Goal: Task Accomplishment & Management: Use online tool/utility

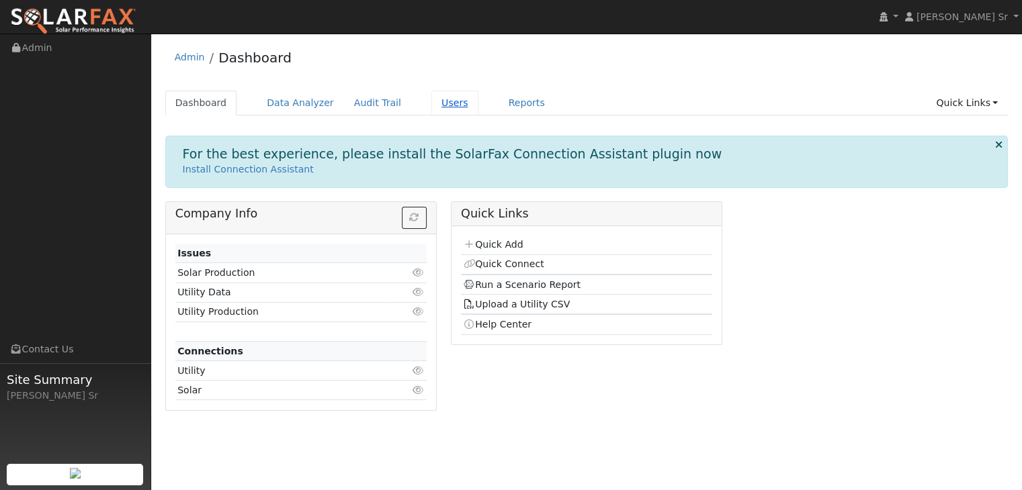
click at [432, 105] on link "Users" at bounding box center [454, 103] width 47 height 25
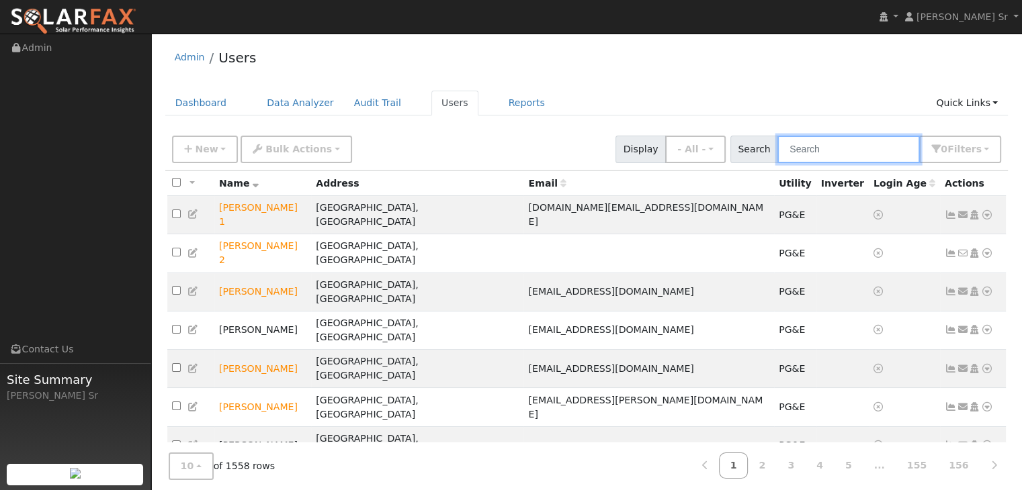
click at [806, 150] on input "text" at bounding box center [848, 150] width 142 height 28
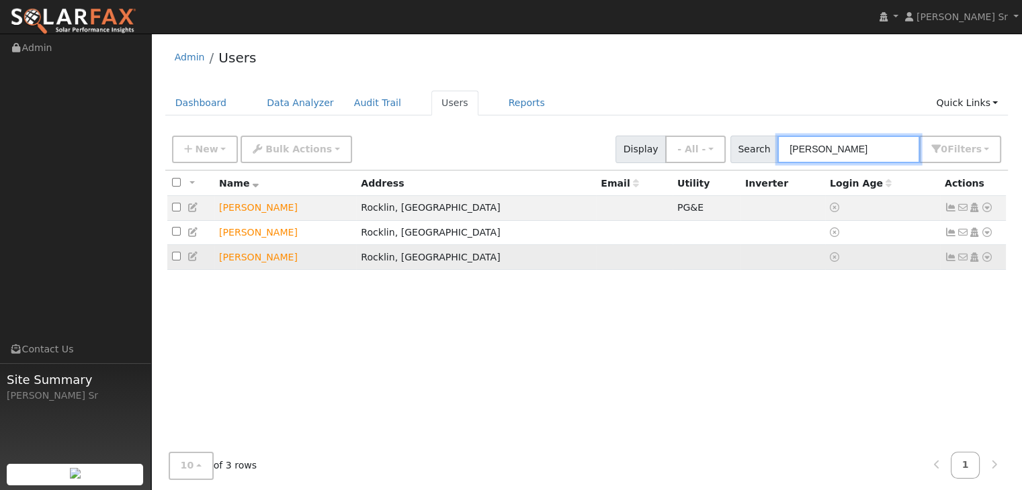
type input "chris delgado"
click at [987, 259] on icon at bounding box center [987, 257] width 12 height 9
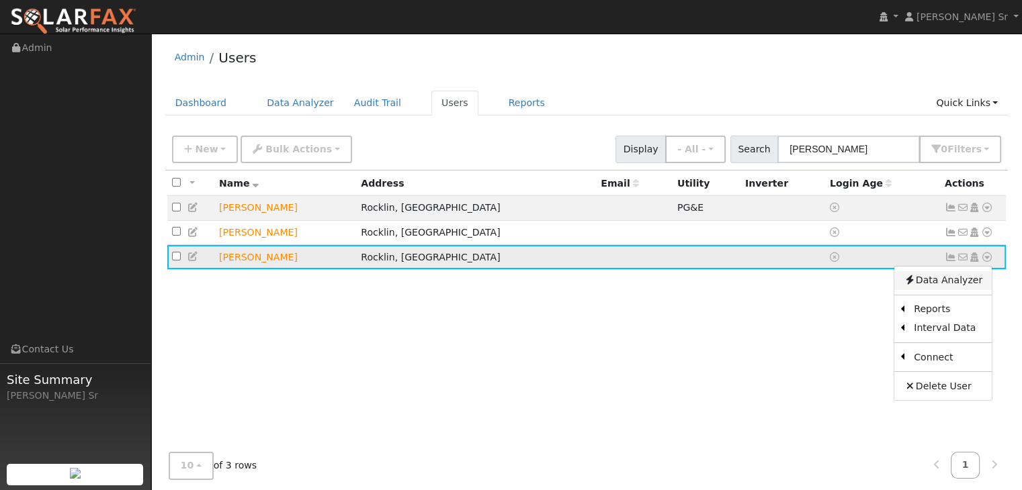
click at [953, 283] on link "Data Analyzer" at bounding box center [942, 280] width 97 height 19
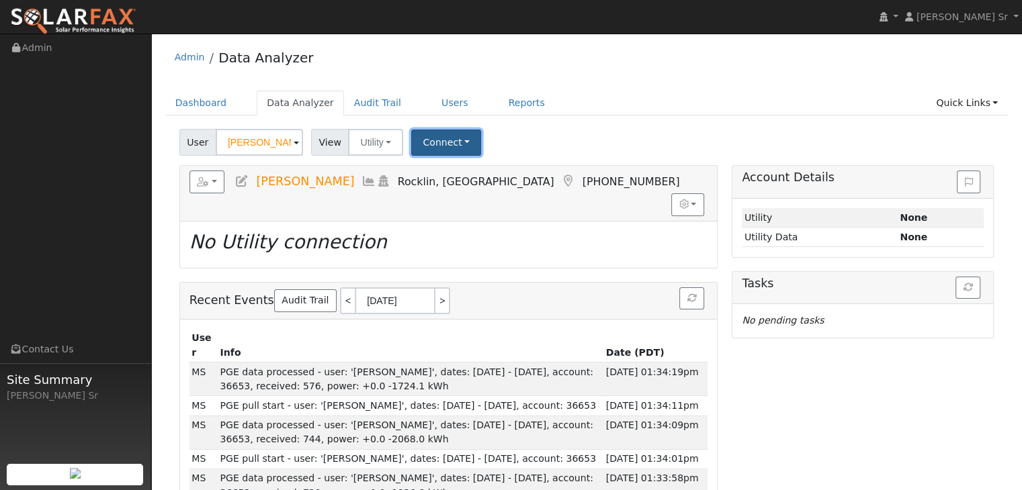
click at [451, 144] on button "Connect" at bounding box center [446, 143] width 70 height 26
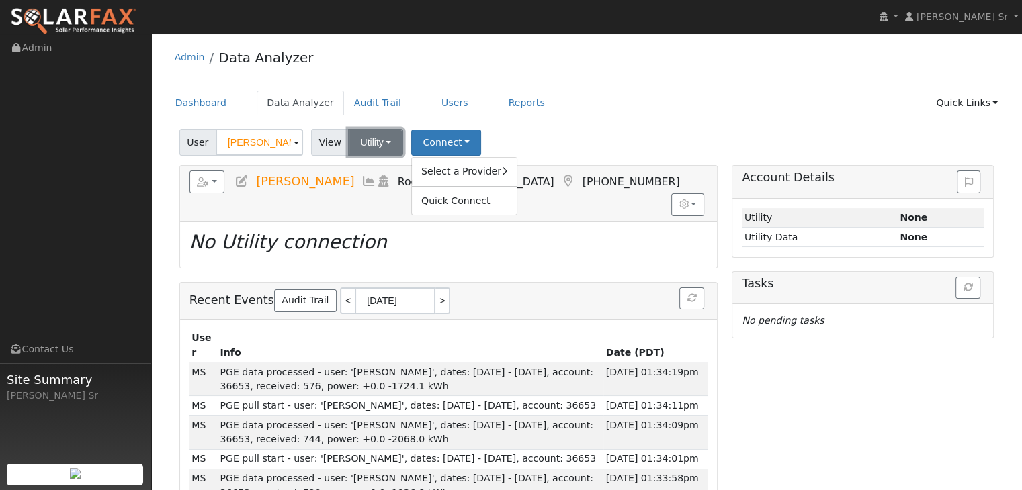
click at [363, 144] on button "Utility" at bounding box center [375, 142] width 55 height 27
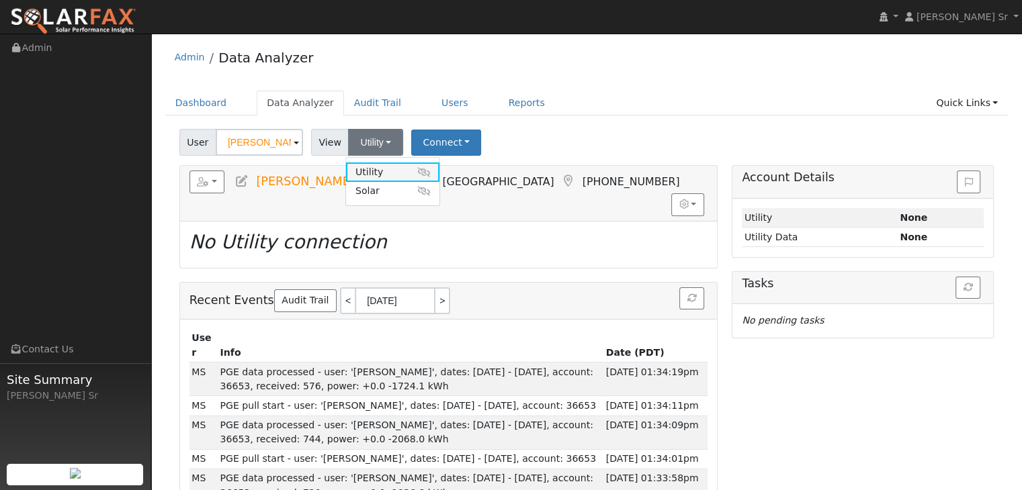
click at [365, 172] on link "Utility" at bounding box center [392, 172] width 93 height 19
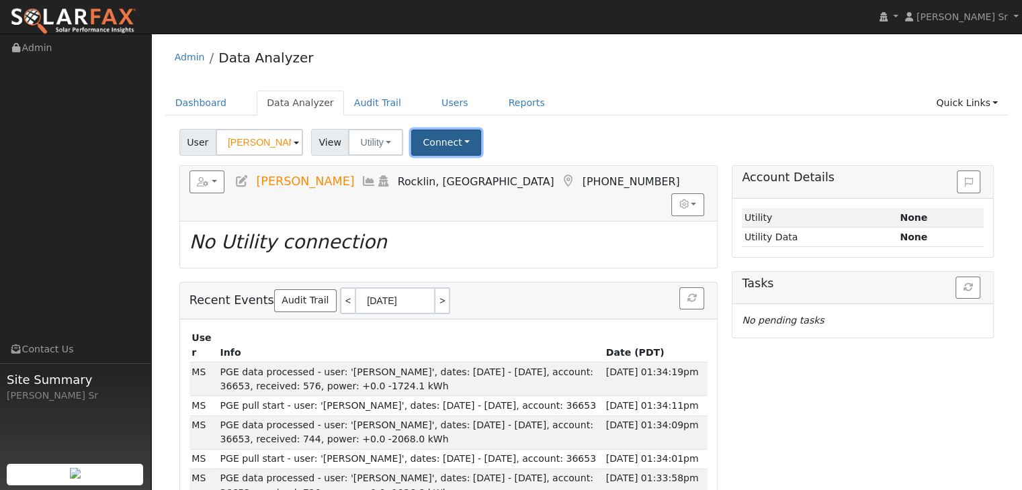
click at [436, 138] on button "Connect" at bounding box center [446, 143] width 70 height 26
click at [443, 169] on link "Select a Provider" at bounding box center [464, 172] width 105 height 19
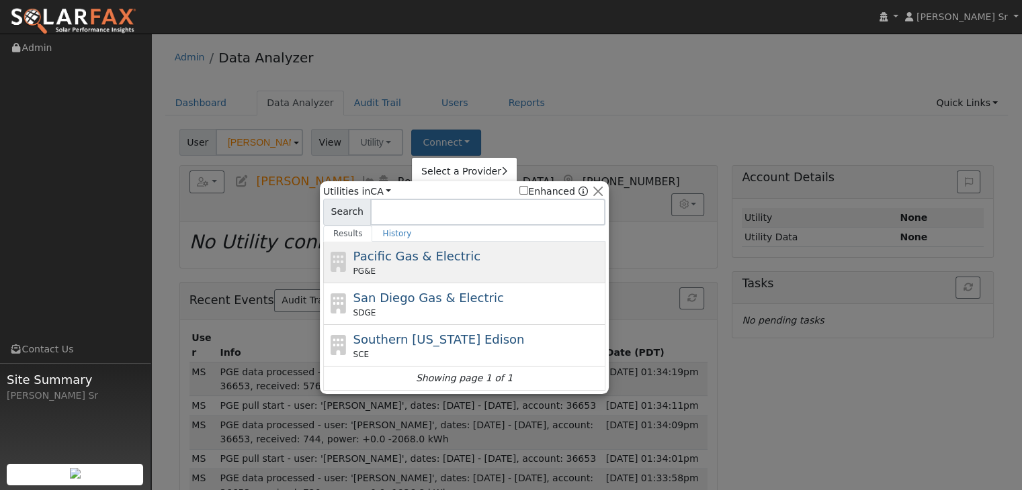
click at [421, 261] on span "Pacific Gas & Electric" at bounding box center [416, 256] width 127 height 14
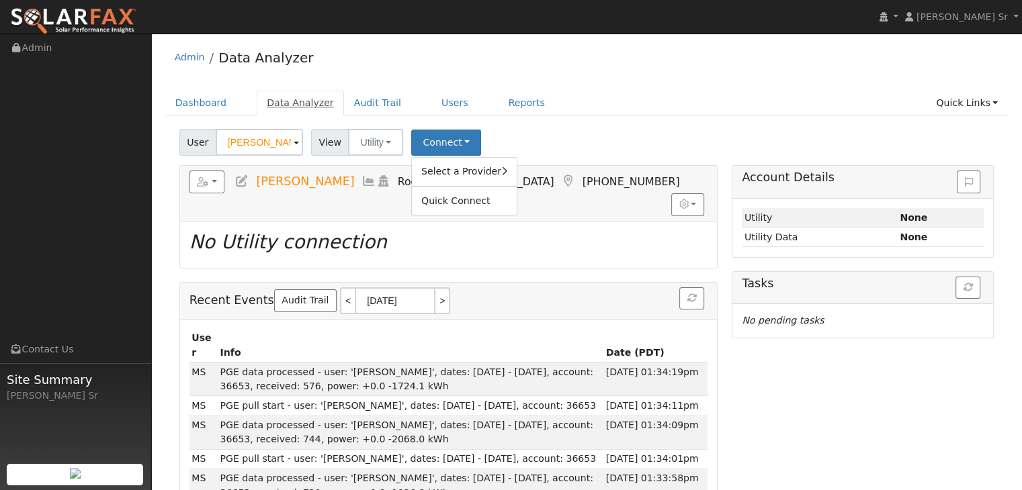
click at [288, 101] on link "Data Analyzer" at bounding box center [300, 103] width 87 height 25
click at [438, 103] on link "Users" at bounding box center [454, 103] width 47 height 25
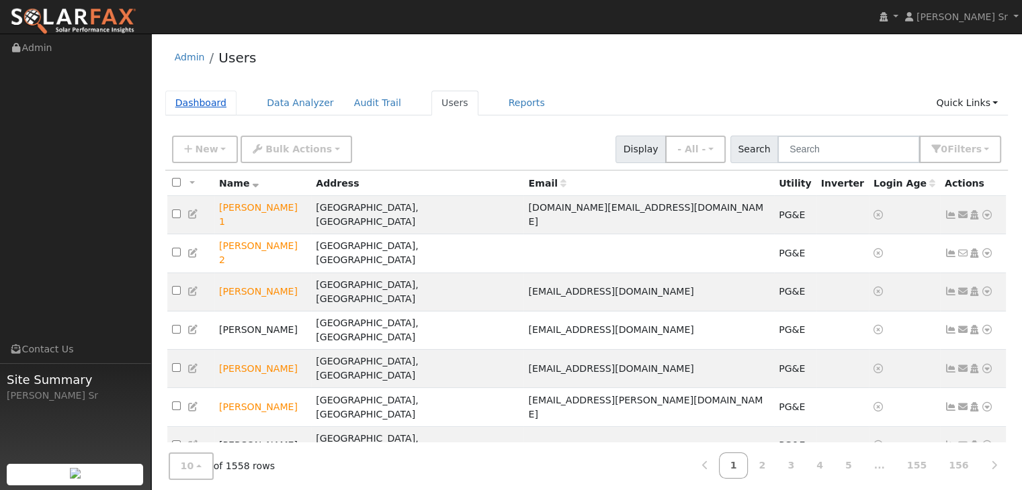
click at [204, 101] on link "Dashboard" at bounding box center [201, 103] width 72 height 25
click at [822, 148] on input "text" at bounding box center [848, 150] width 142 height 28
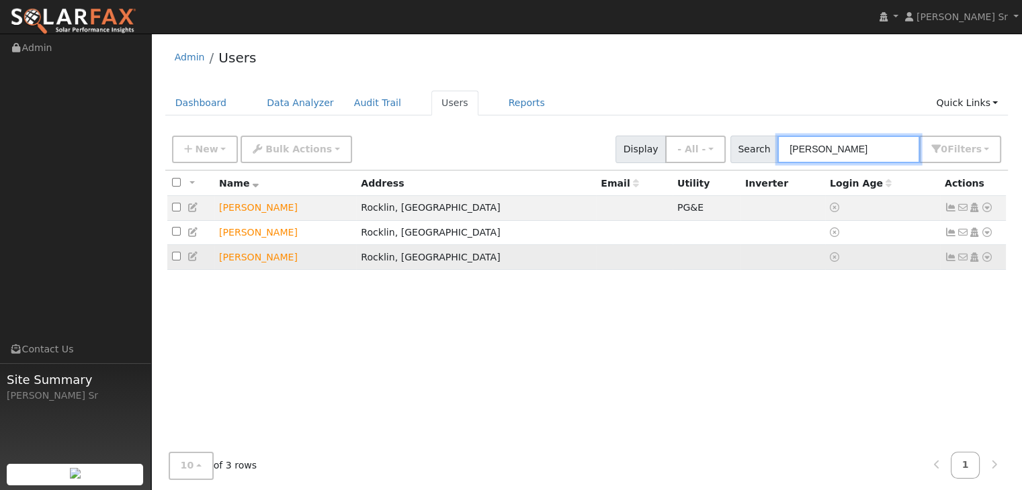
type input "Chris Del"
click at [989, 259] on icon at bounding box center [987, 257] width 12 height 9
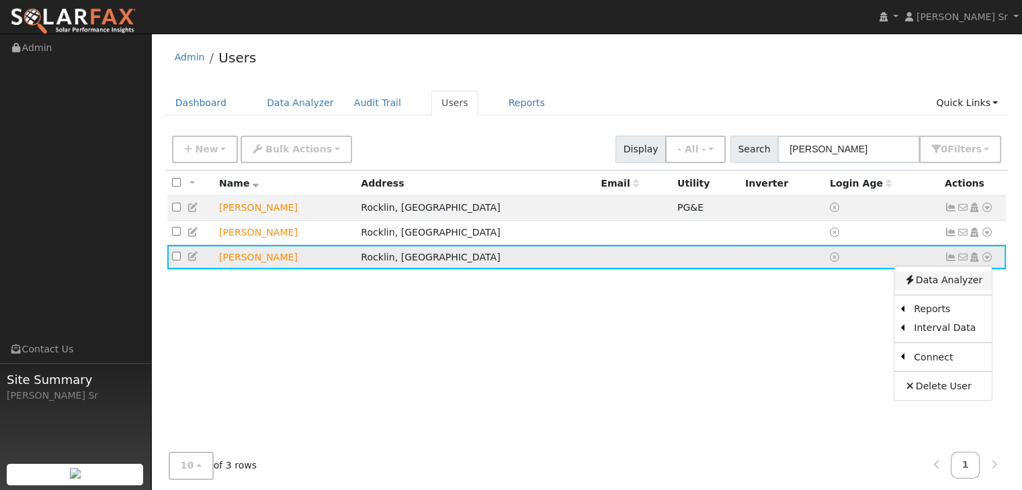
click at [941, 280] on link "Data Analyzer" at bounding box center [942, 280] width 97 height 19
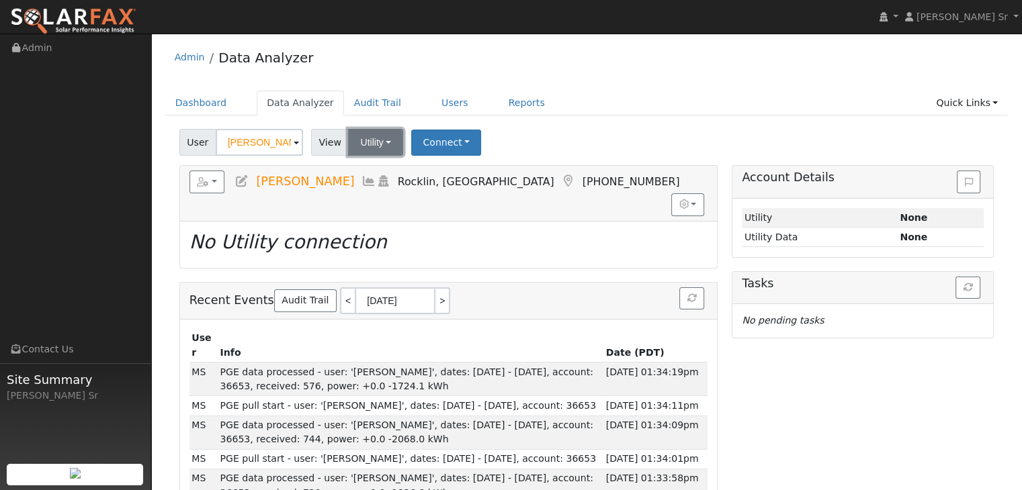
click at [378, 140] on button "Utility" at bounding box center [375, 142] width 55 height 27
click at [369, 170] on link "Utility" at bounding box center [392, 172] width 93 height 19
click at [431, 144] on button "Connect" at bounding box center [446, 143] width 70 height 26
click at [435, 175] on link "Select a Provider" at bounding box center [464, 172] width 105 height 19
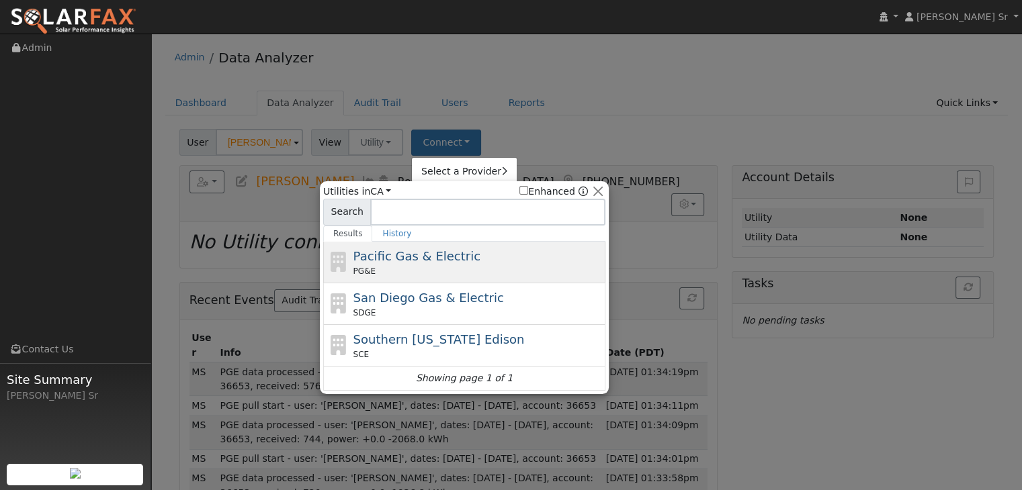
click at [427, 264] on div "Pacific Gas & Electric PG&E" at bounding box center [477, 262] width 249 height 30
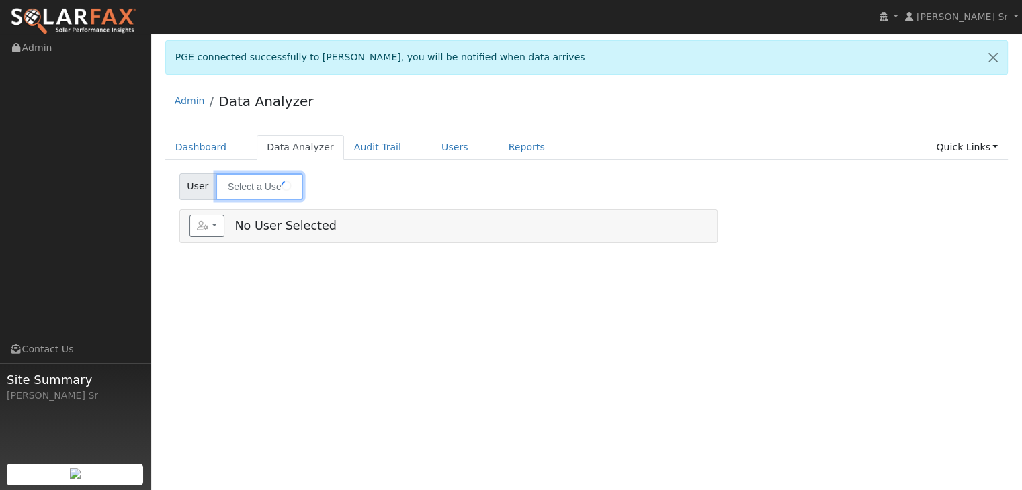
type input "[PERSON_NAME]"
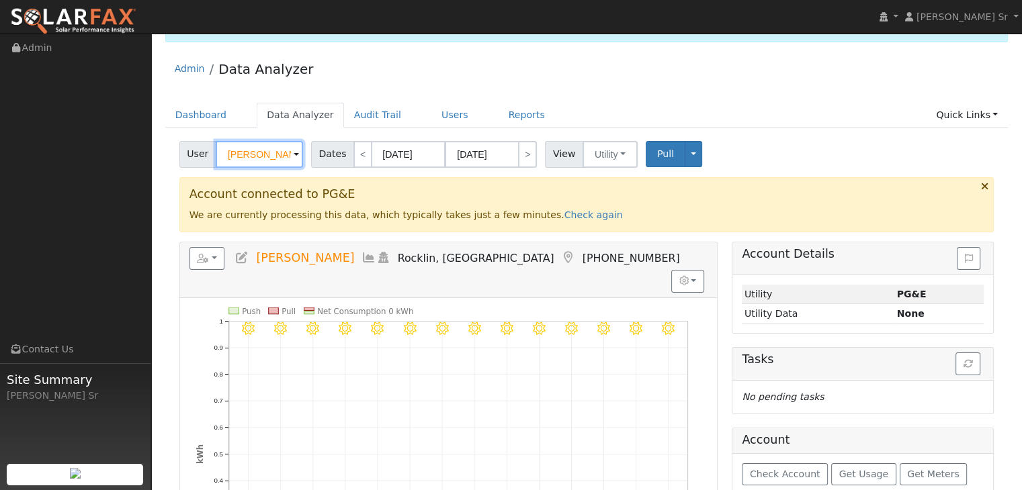
scroll to position [30, 0]
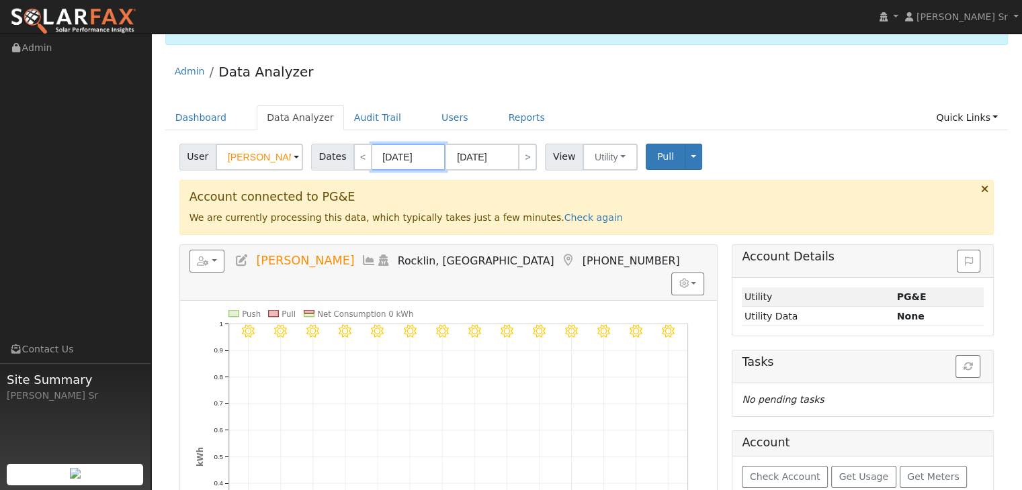
click at [421, 157] on input "[DATE]" at bounding box center [409, 157] width 74 height 27
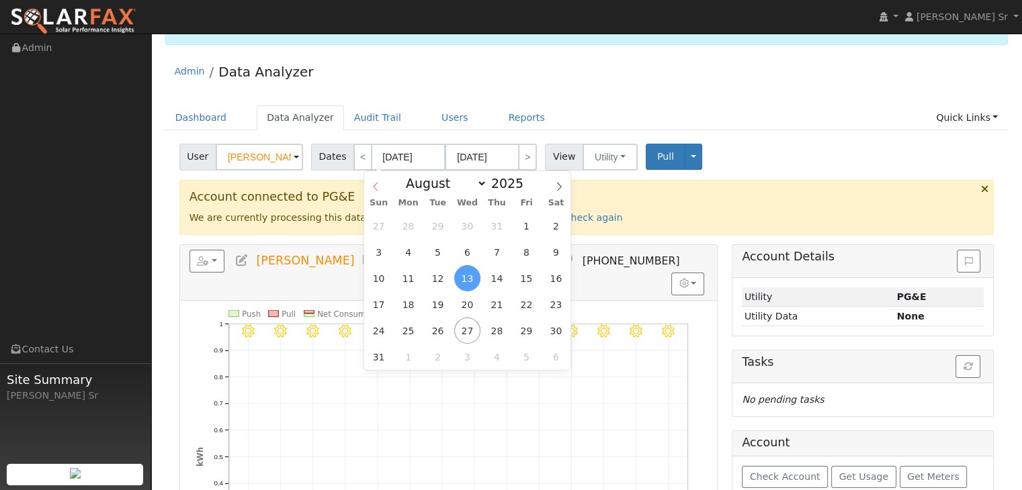
click at [375, 186] on icon at bounding box center [375, 186] width 9 height 9
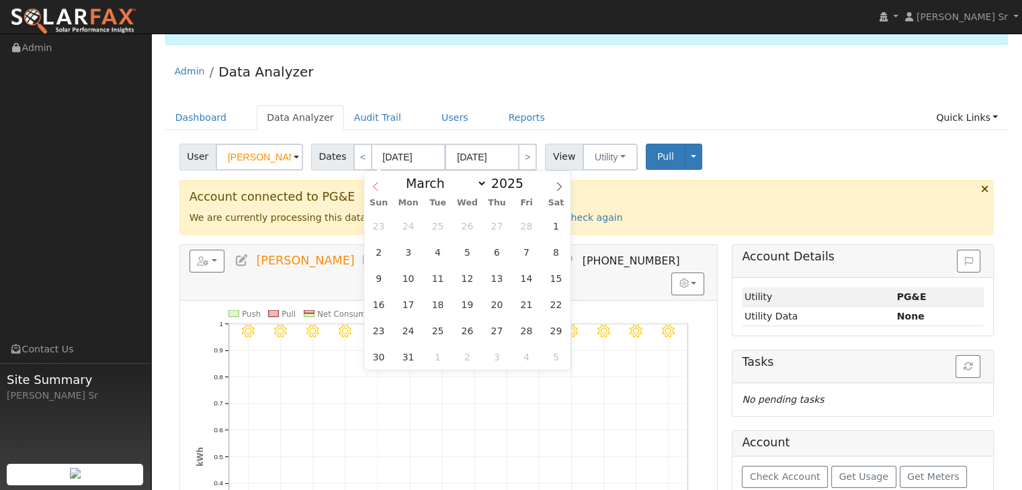
click at [375, 186] on icon at bounding box center [375, 186] width 9 height 9
select select "0"
click at [375, 186] on icon at bounding box center [375, 186] width 9 height 9
type input "2024"
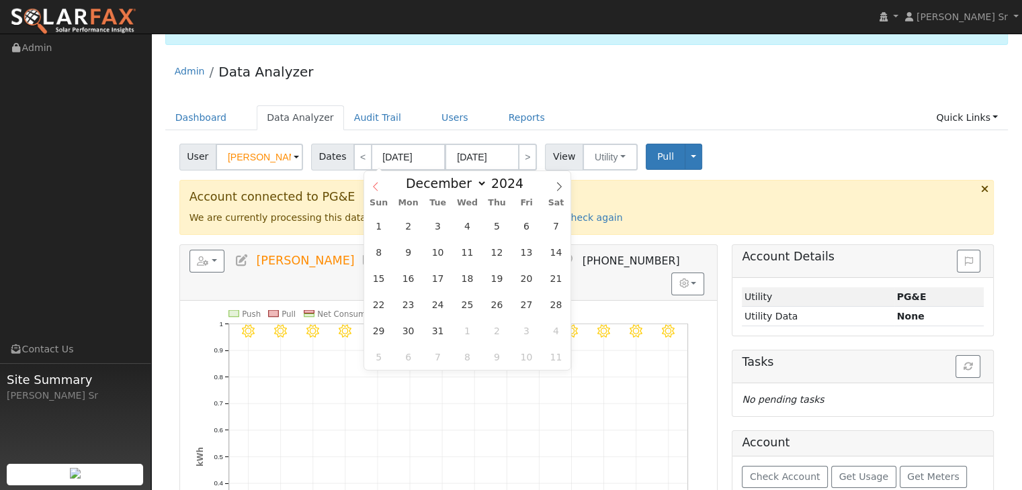
click at [375, 186] on icon at bounding box center [375, 186] width 9 height 9
select select "7"
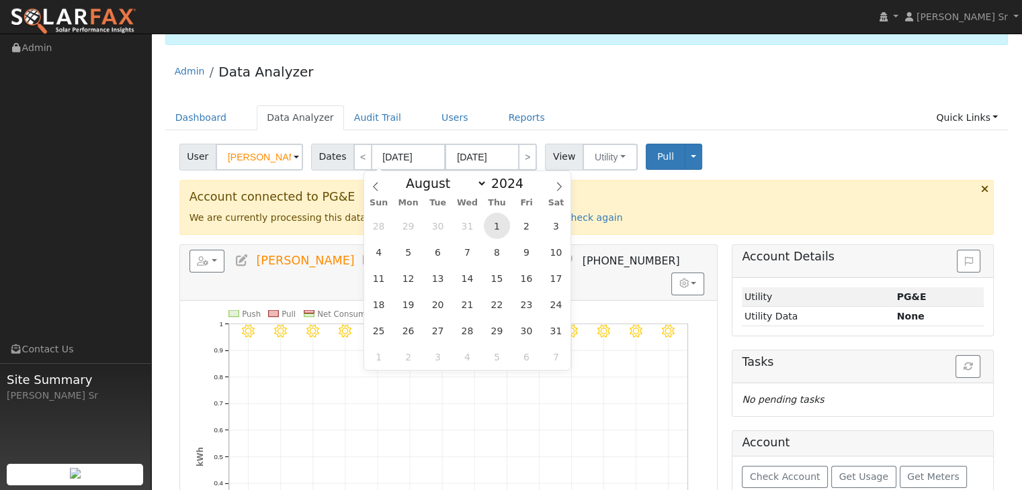
click at [495, 224] on span "1" at bounding box center [497, 226] width 26 height 26
type input "[DATE]"
type input "08/31/2024"
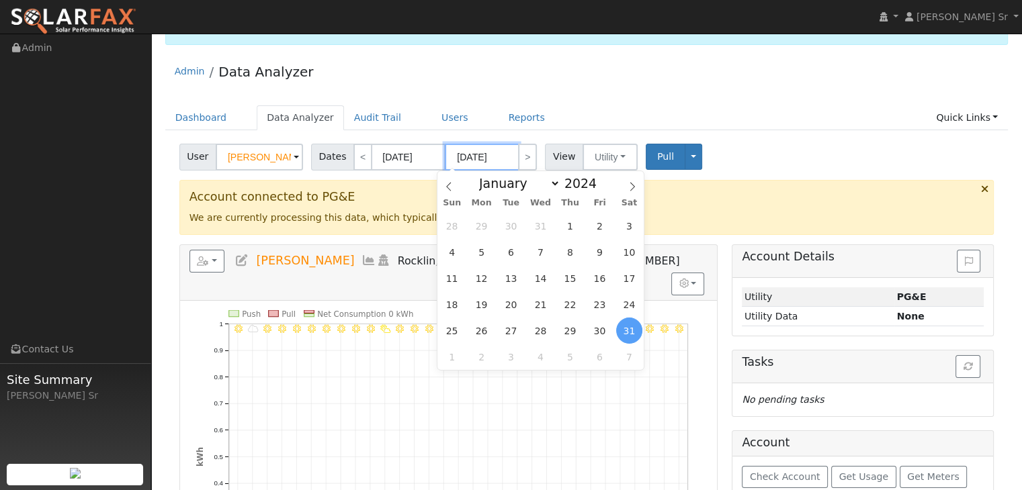
click at [484, 157] on input "08/31/2024" at bounding box center [482, 157] width 74 height 27
click at [631, 187] on icon at bounding box center [632, 186] width 9 height 9
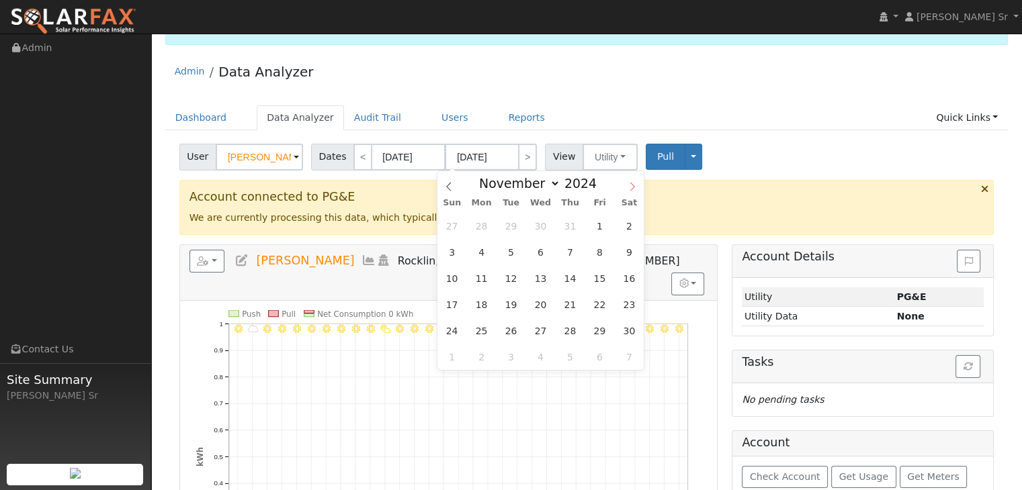
select select "11"
click at [631, 187] on icon at bounding box center [632, 186] width 9 height 9
type input "2025"
click at [631, 187] on icon at bounding box center [632, 186] width 9 height 9
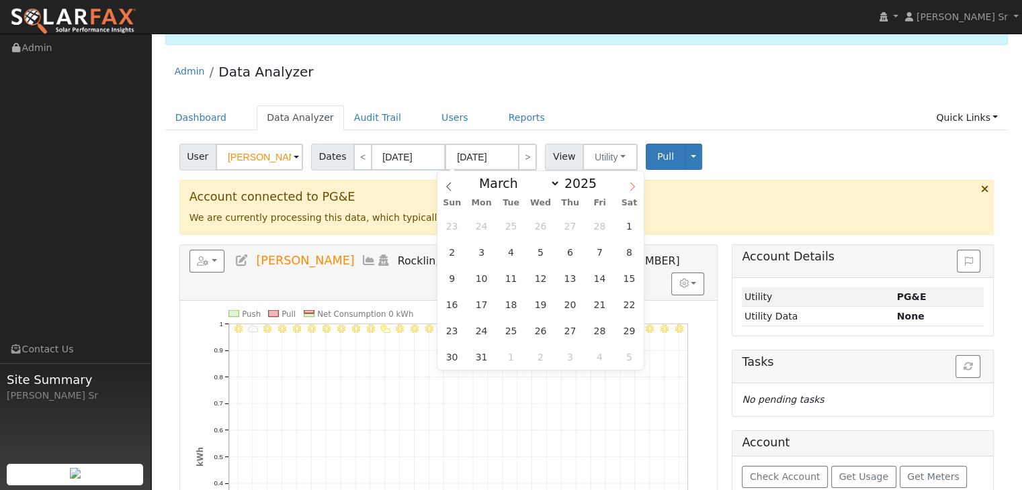
click at [631, 187] on icon at bounding box center [632, 186] width 9 height 9
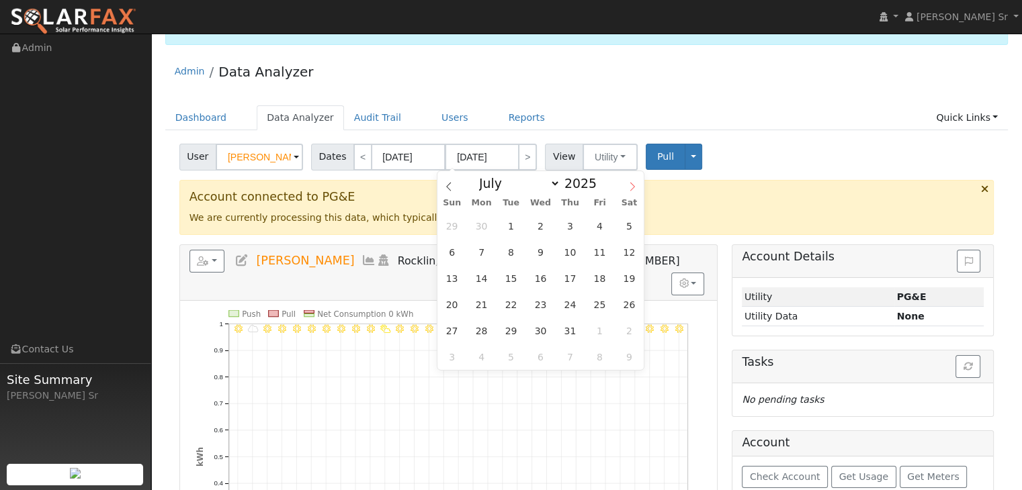
select select "7"
click at [449, 329] on span "24" at bounding box center [452, 331] width 26 height 26
type input "08/24/2025"
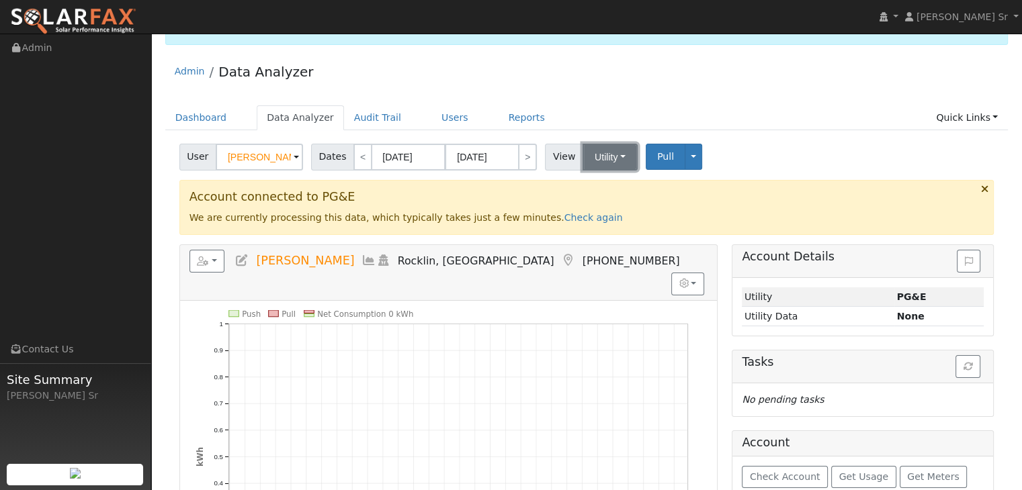
click at [596, 159] on button "Utility" at bounding box center [610, 157] width 55 height 27
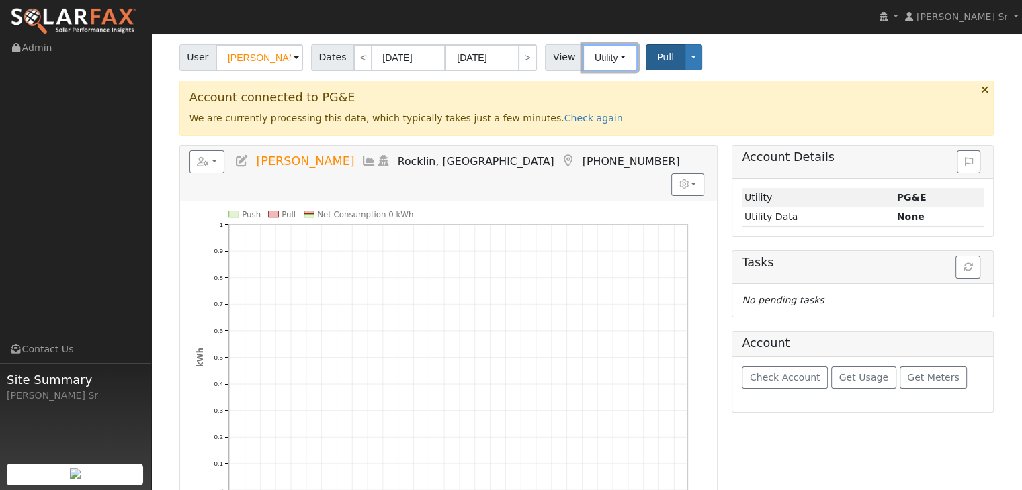
scroll to position [129, 0]
click at [657, 52] on span "Pull" at bounding box center [665, 57] width 17 height 11
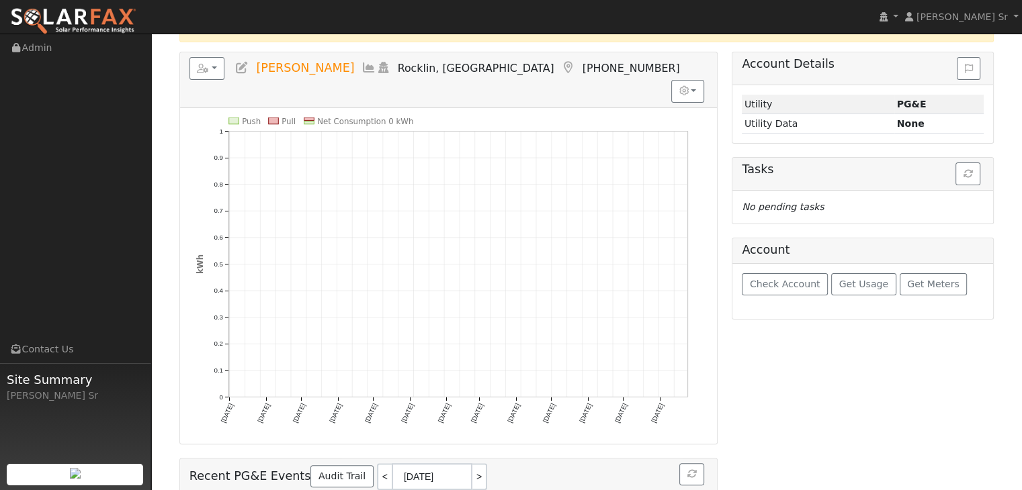
scroll to position [223, 0]
click at [860, 282] on span "Get Usage" at bounding box center [863, 283] width 49 height 11
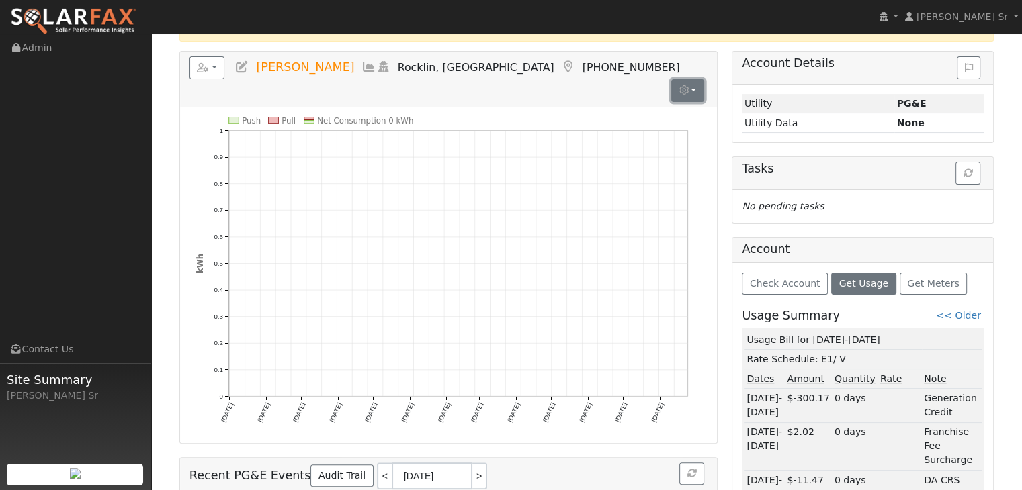
click at [694, 79] on button "button" at bounding box center [687, 90] width 33 height 23
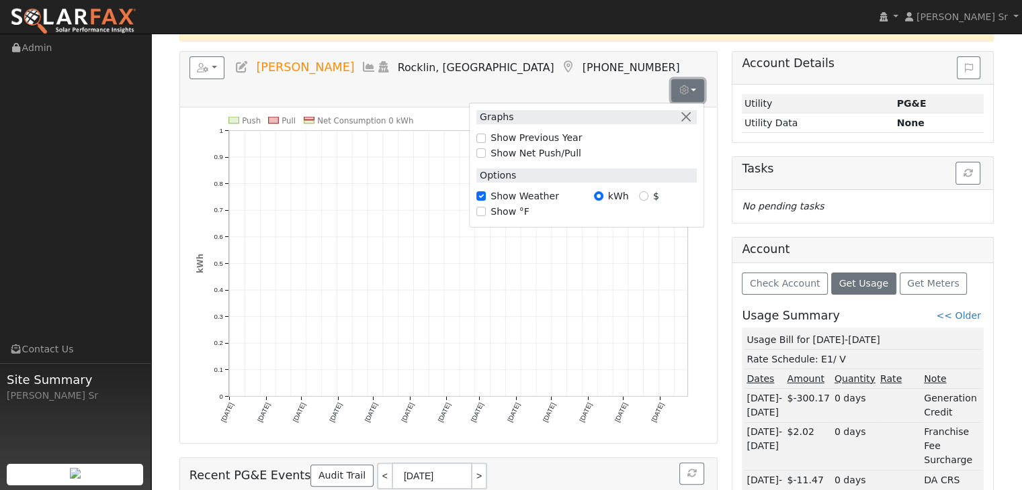
click at [696, 79] on button "button" at bounding box center [687, 90] width 33 height 23
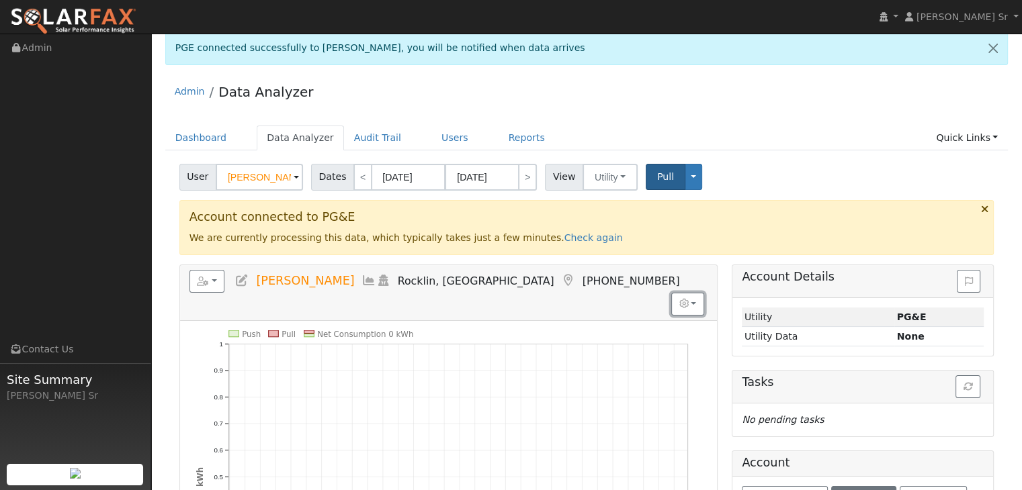
scroll to position [8, 0]
click at [657, 177] on span "Pull" at bounding box center [665, 178] width 17 height 11
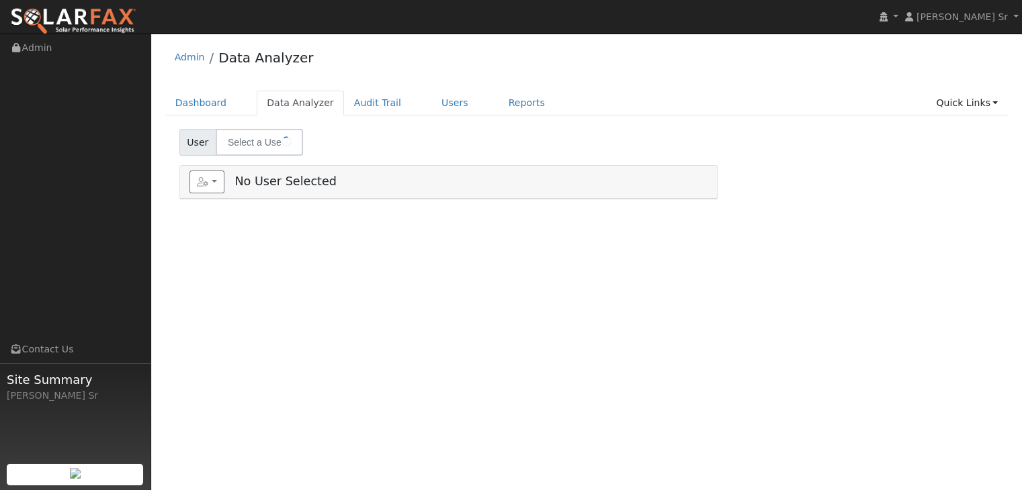
type input "[PERSON_NAME]"
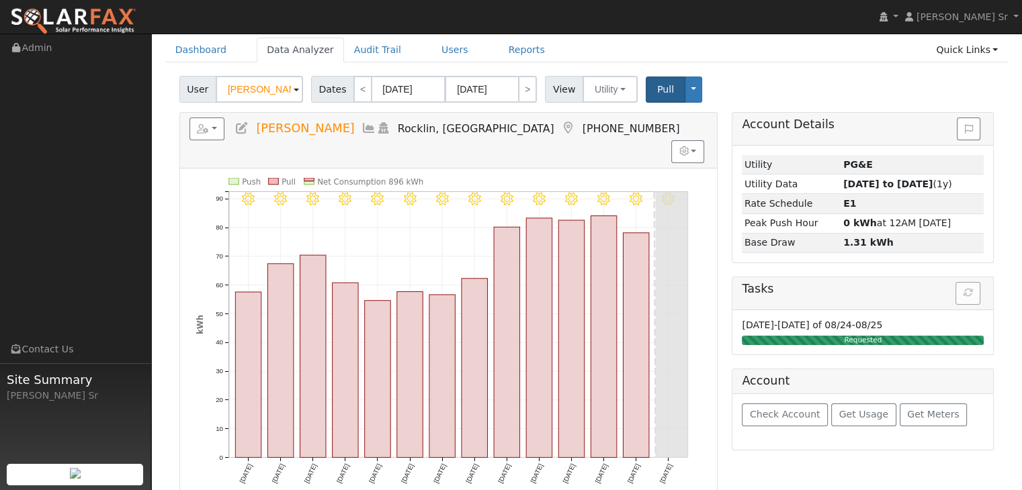
scroll to position [50, 0]
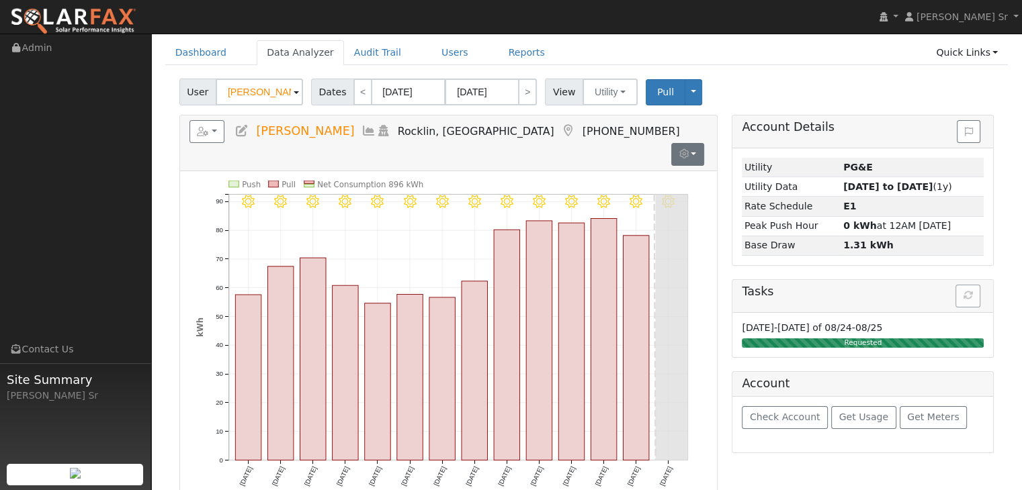
drag, startPoint x: 695, startPoint y: 132, endPoint x: 688, endPoint y: 128, distance: 7.5
click at [688, 149] on icon "button" at bounding box center [683, 153] width 9 height 9
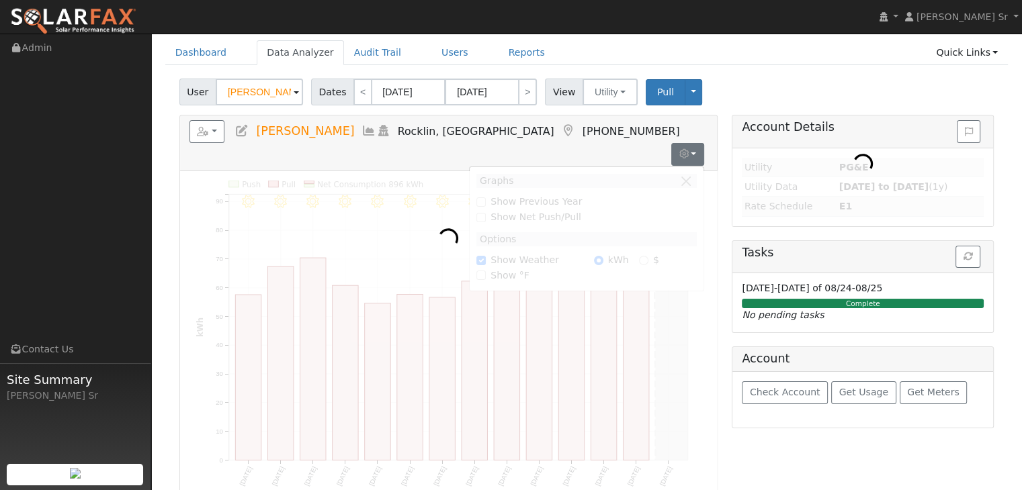
click at [555, 183] on div at bounding box center [448, 339] width 537 height 336
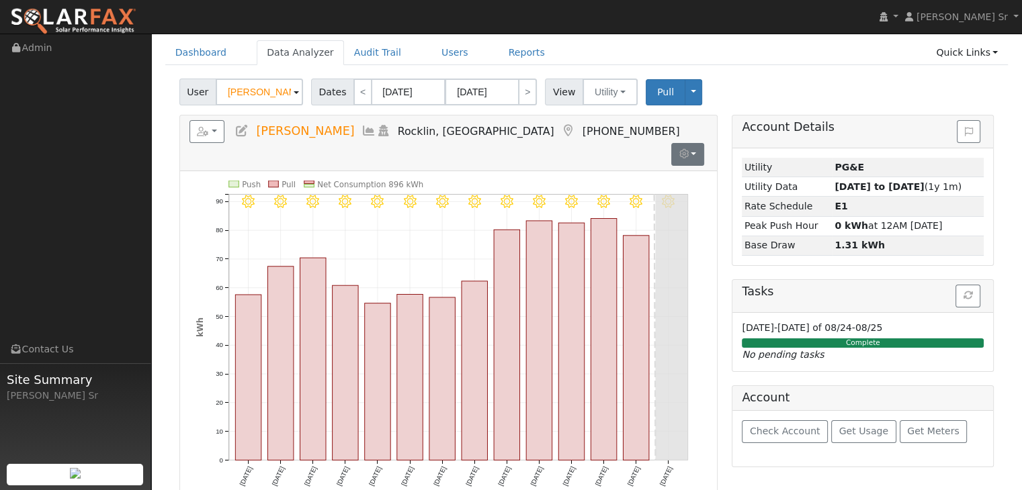
click at [683, 149] on icon "button" at bounding box center [683, 153] width 9 height 9
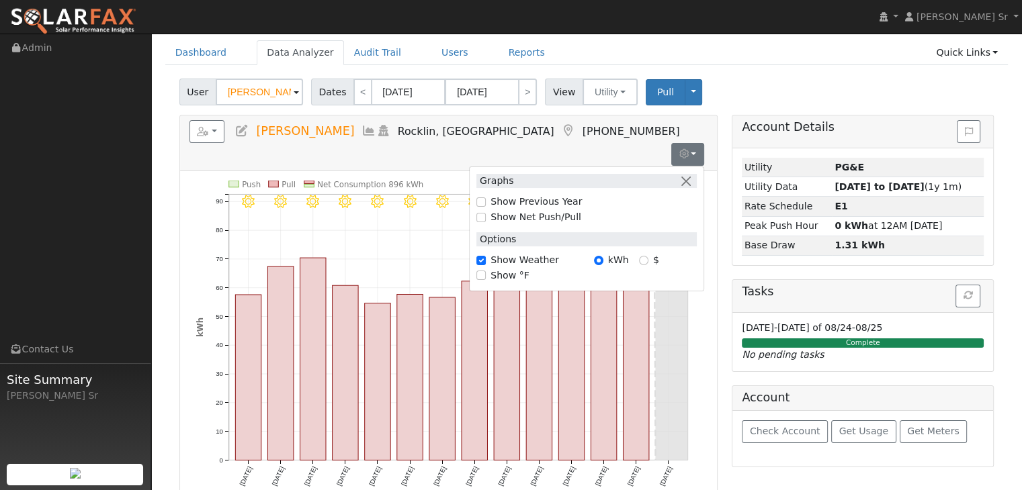
click at [482, 198] on input "Show Previous Year" at bounding box center [480, 202] width 9 height 9
checkbox input "true"
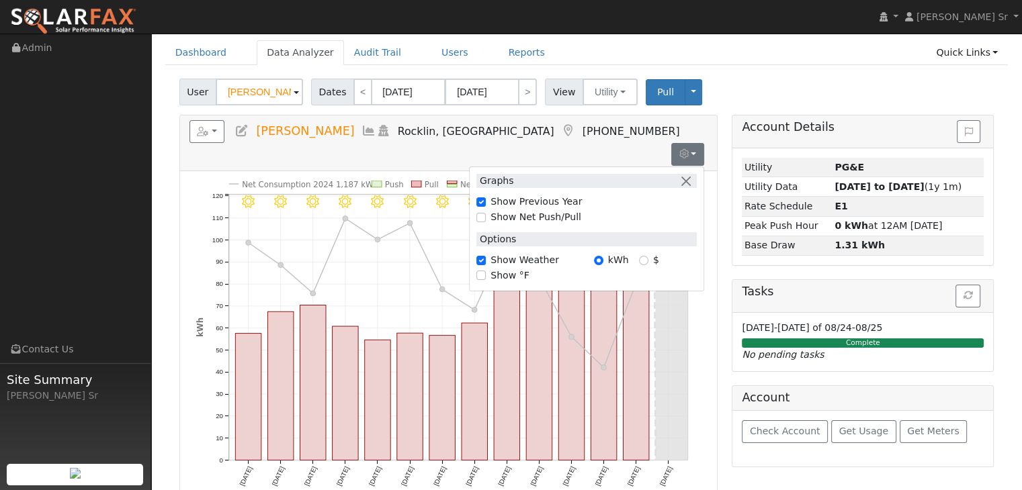
click at [690, 143] on button "button" at bounding box center [687, 154] width 33 height 23
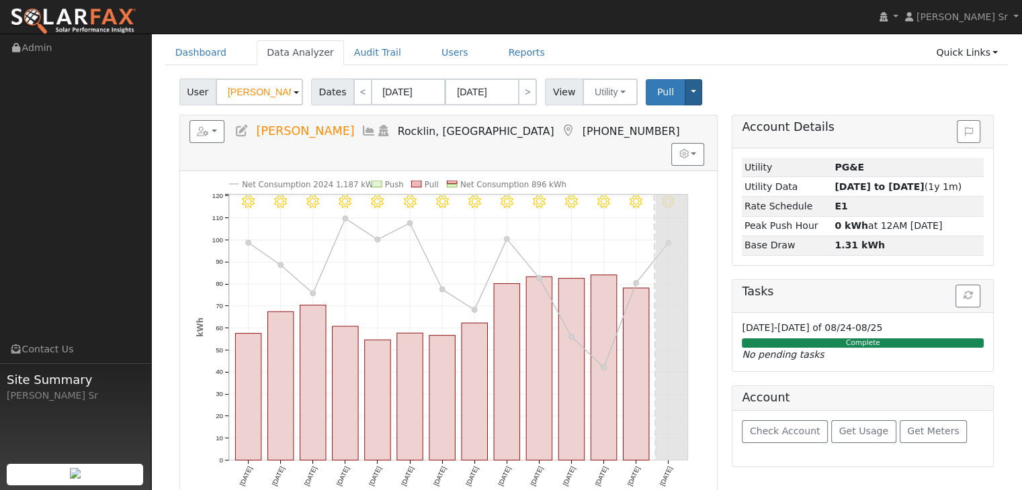
click at [685, 92] on button "Toggle Dropdown" at bounding box center [693, 92] width 17 height 26
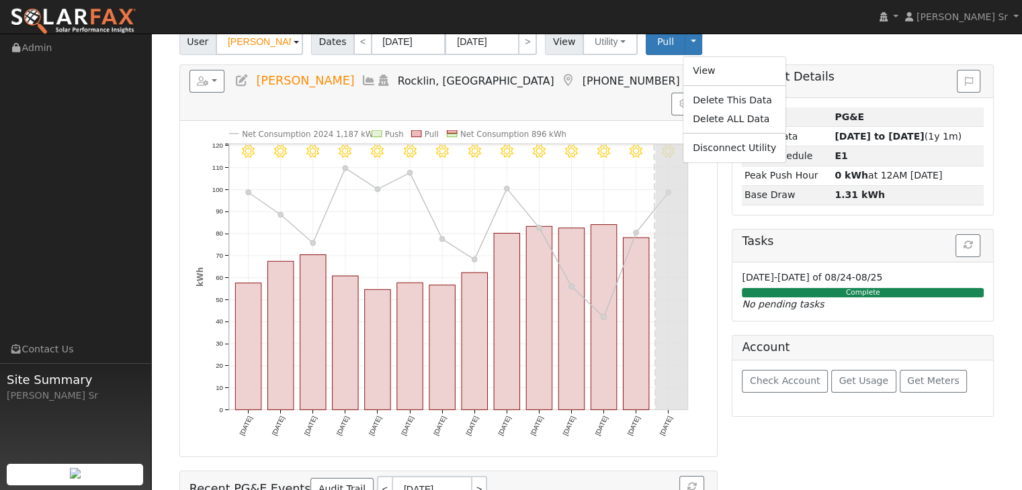
scroll to position [0, 0]
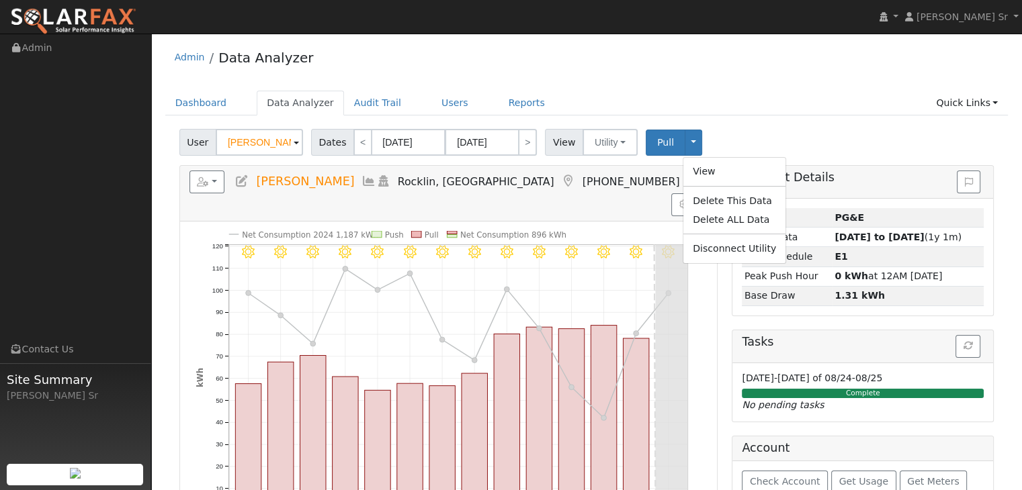
click at [424, 145] on input "[DATE]" at bounding box center [409, 142] width 74 height 27
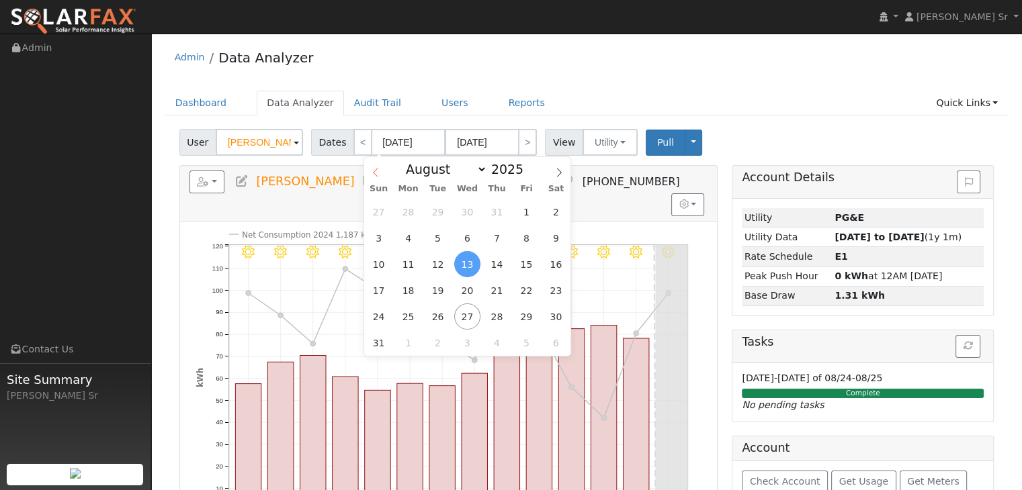
click at [377, 173] on icon at bounding box center [375, 172] width 9 height 9
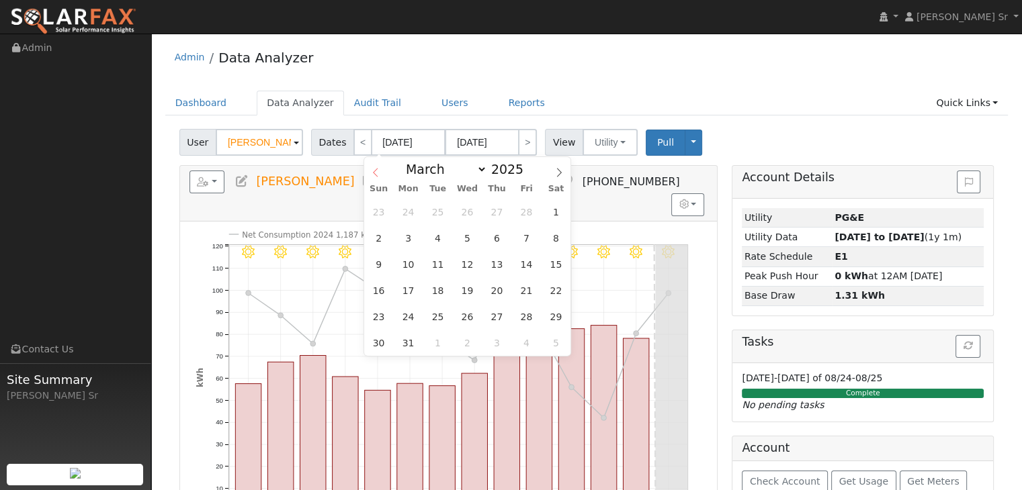
click at [377, 173] on icon at bounding box center [375, 172] width 9 height 9
select select "11"
type input "2024"
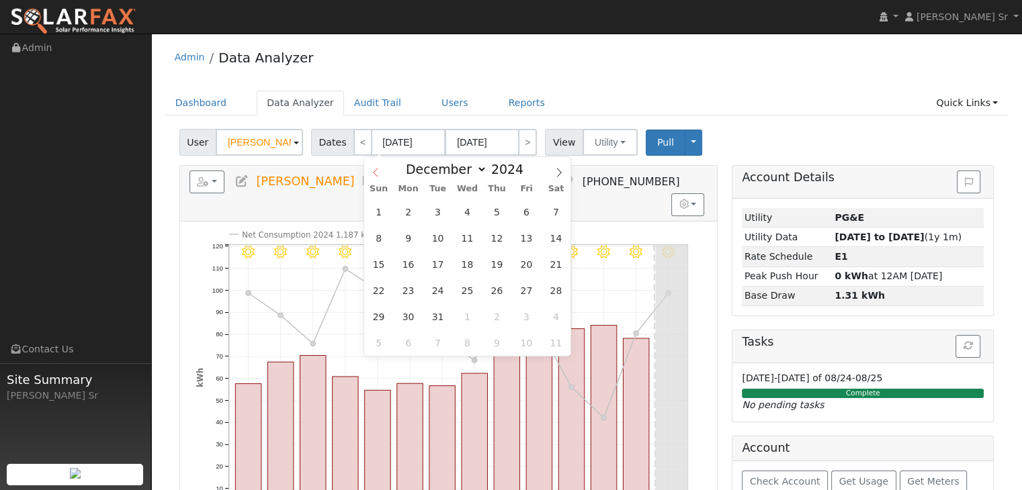
click at [377, 173] on icon at bounding box center [375, 172] width 9 height 9
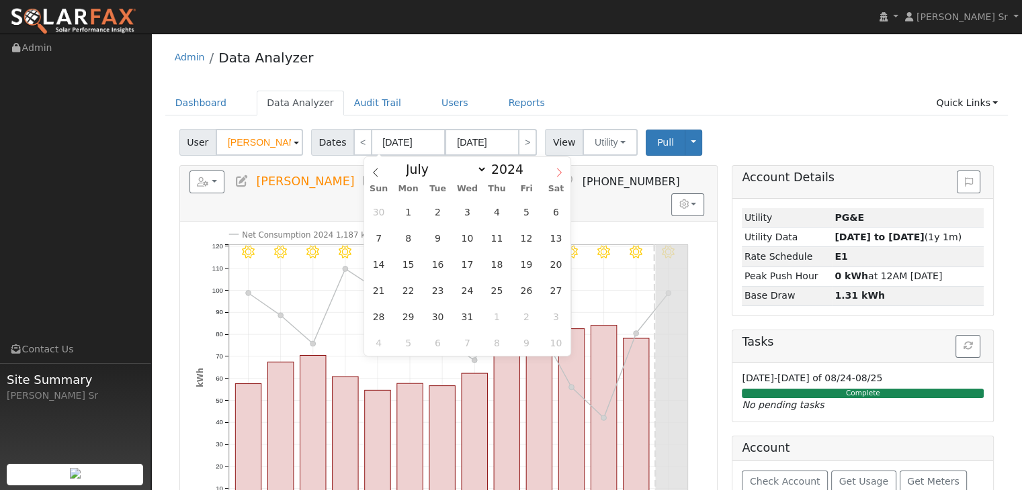
click at [559, 173] on icon at bounding box center [558, 172] width 9 height 9
select select "7"
click at [492, 216] on span "1" at bounding box center [497, 212] width 26 height 26
type input "[DATE]"
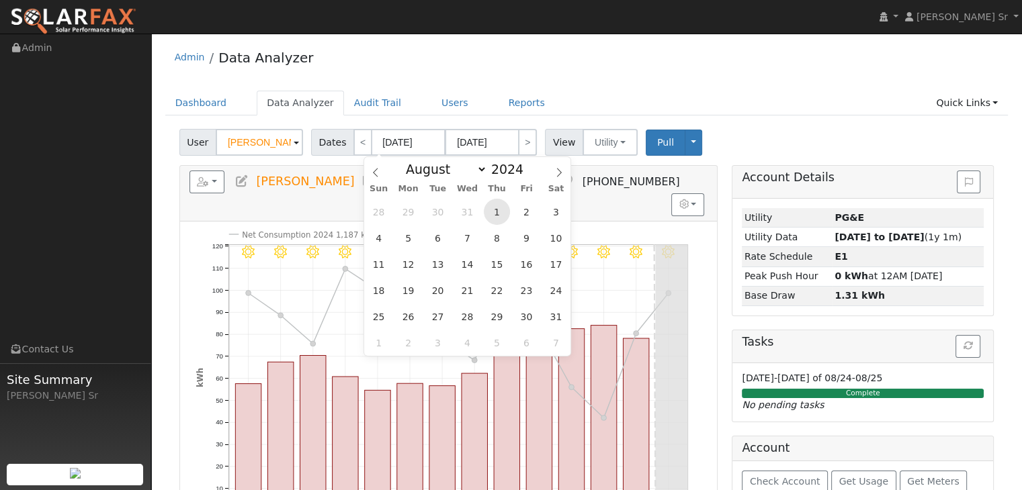
type input "2024"
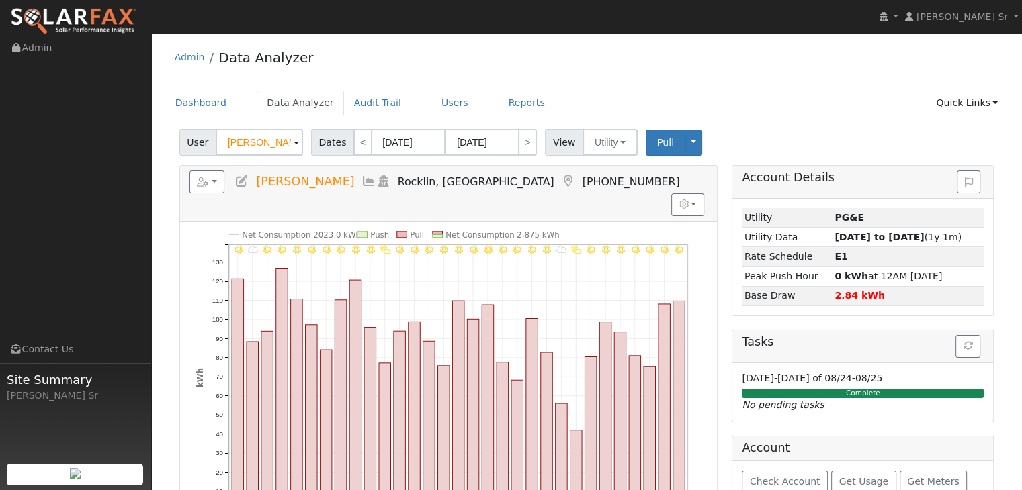
click at [502, 147] on input "[DATE]" at bounding box center [482, 142] width 74 height 27
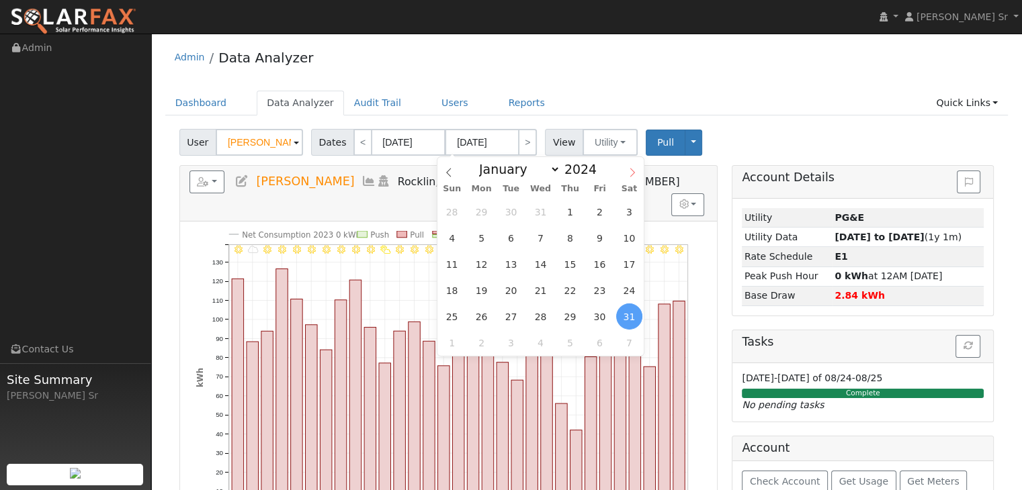
click at [630, 175] on icon at bounding box center [632, 172] width 9 height 9
select select "11"
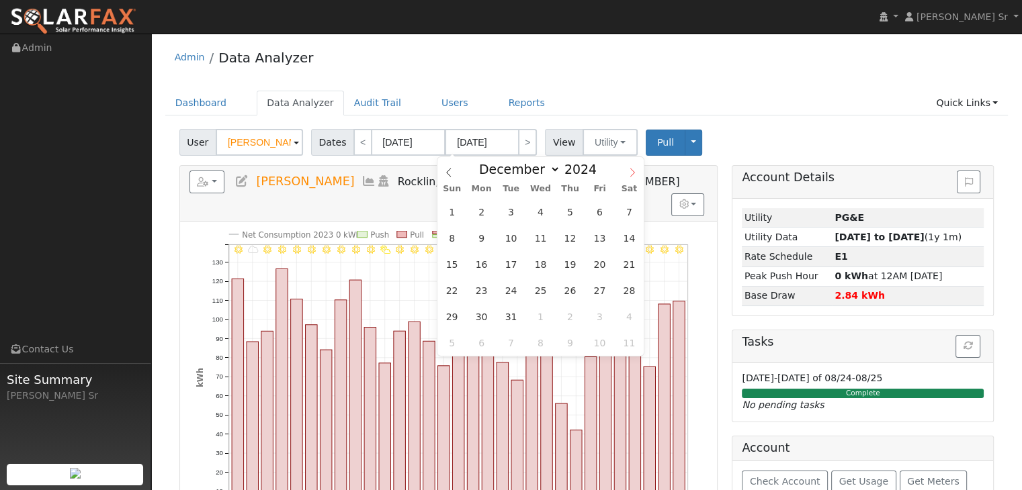
click at [630, 175] on icon at bounding box center [632, 172] width 9 height 9
type input "2025"
click at [630, 175] on icon at bounding box center [632, 172] width 9 height 9
click at [630, 174] on icon at bounding box center [632, 172] width 9 height 9
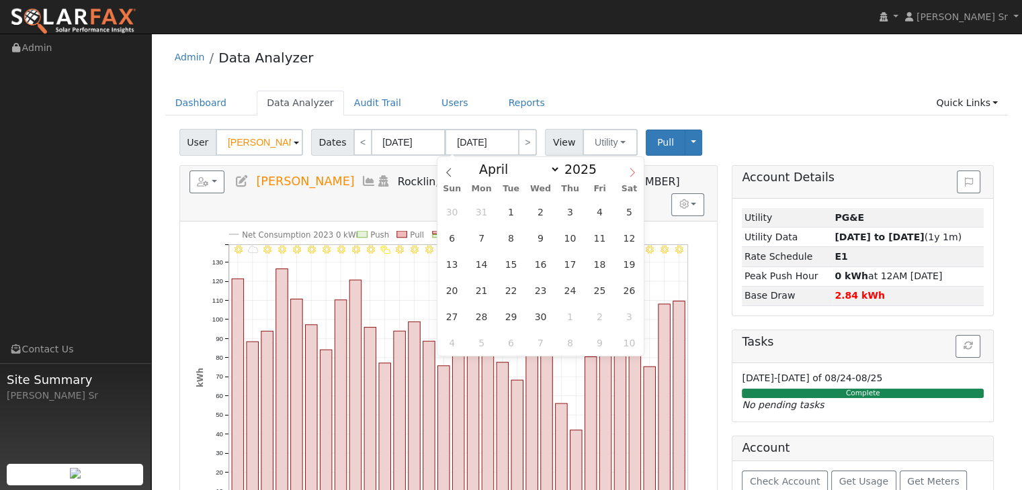
click at [630, 174] on icon at bounding box center [632, 172] width 9 height 9
select select "7"
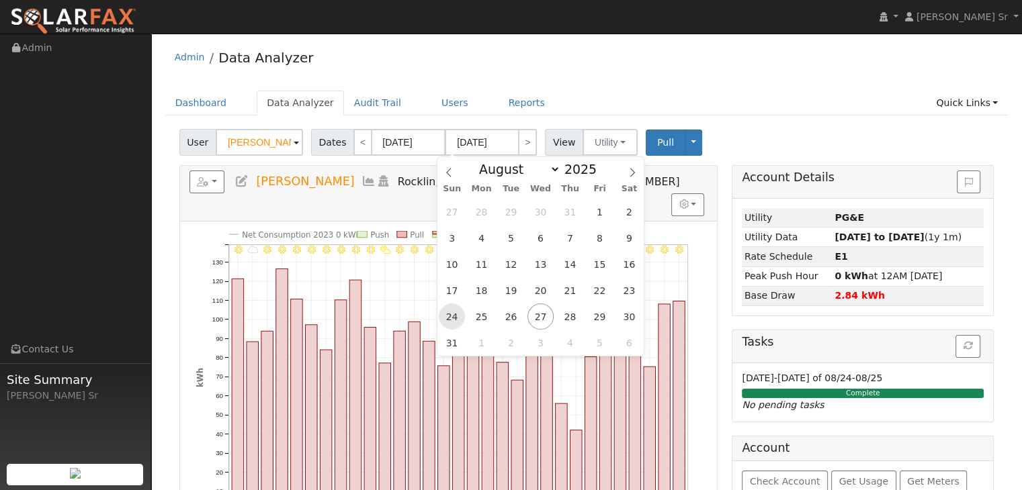
click at [451, 314] on span "24" at bounding box center [452, 317] width 26 height 26
type input "[DATE]"
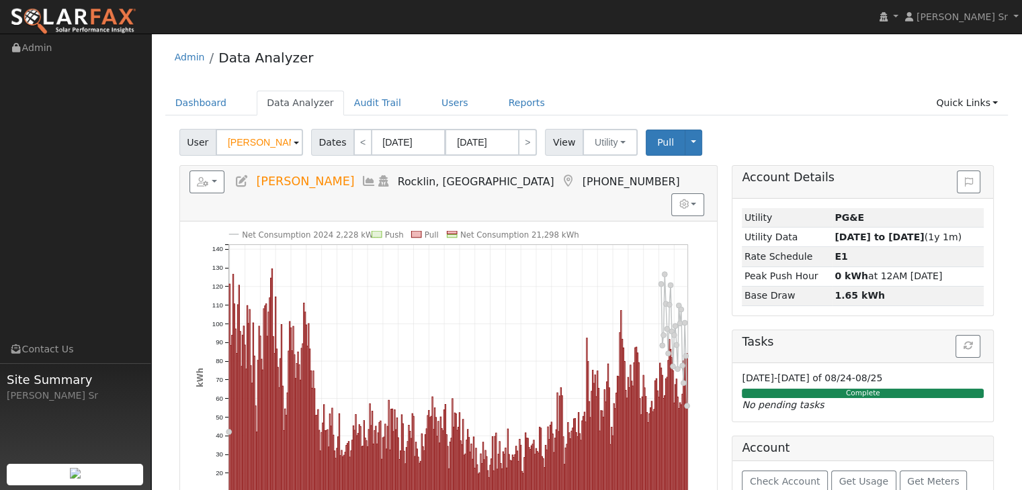
drag, startPoint x: 967, startPoint y: 104, endPoint x: 844, endPoint y: 84, distance: 125.3
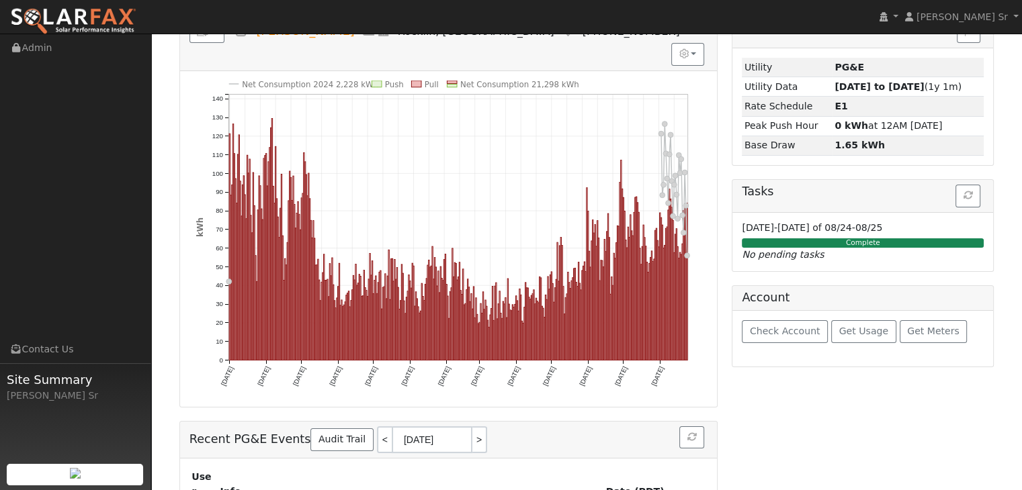
scroll to position [153, 0]
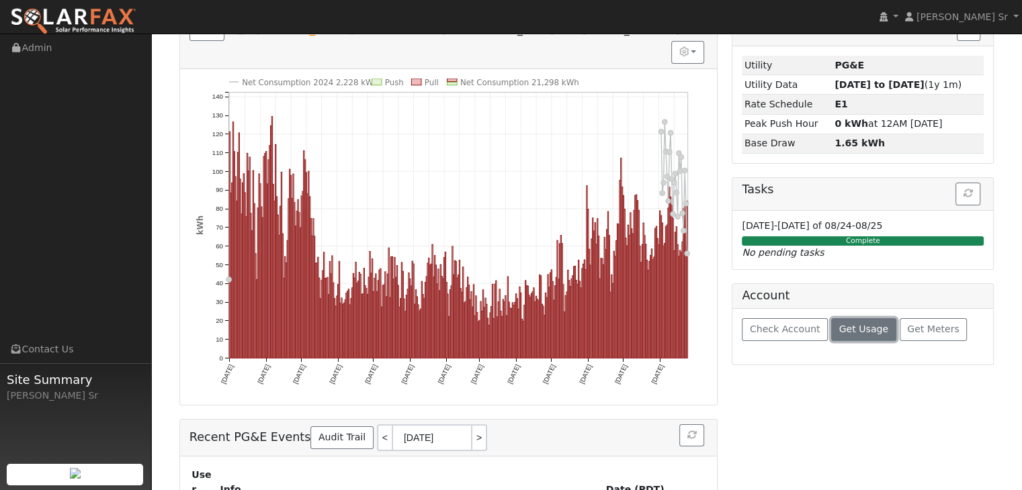
click at [855, 329] on span "Get Usage" at bounding box center [863, 329] width 49 height 11
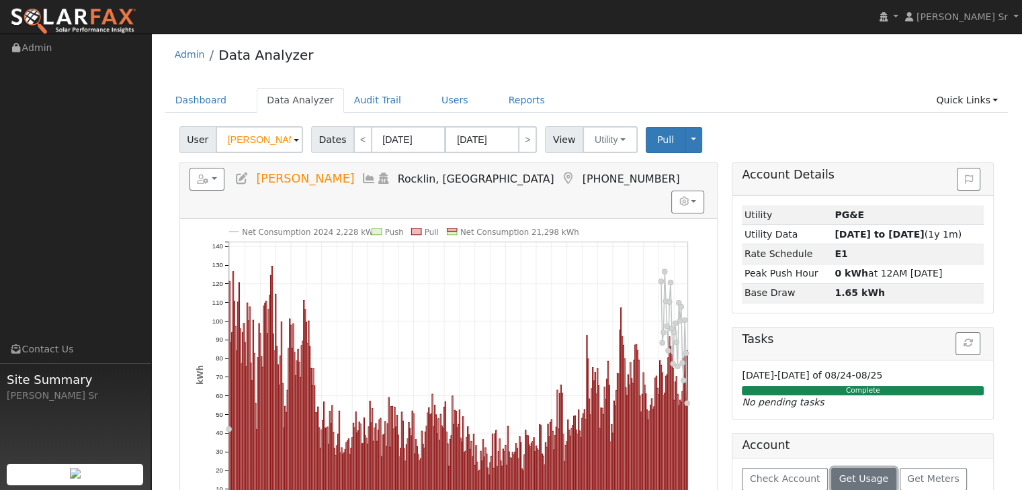
scroll to position [0, 0]
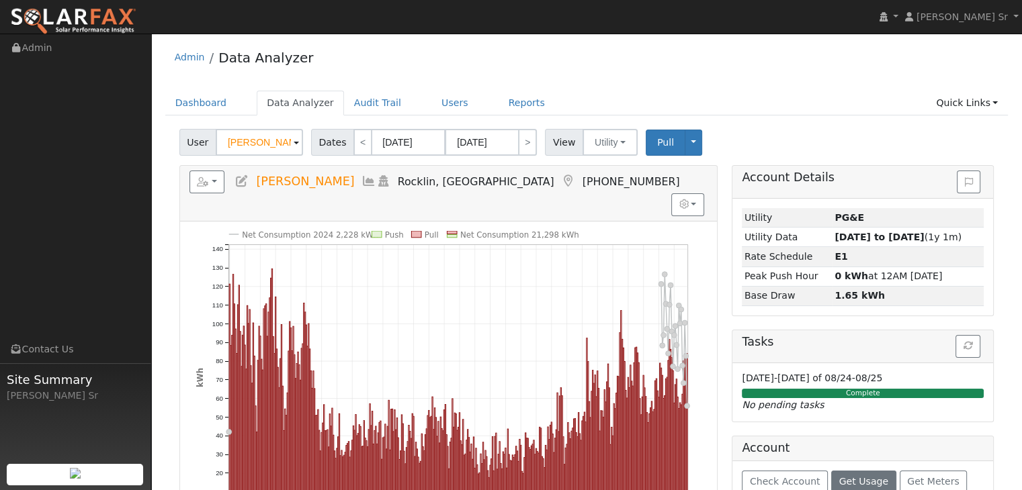
drag, startPoint x: 425, startPoint y: 104, endPoint x: 457, endPoint y: 73, distance: 44.2
click at [457, 73] on div "Admin Data Analyzer" at bounding box center [586, 60] width 843 height 41
click at [431, 105] on link "Users" at bounding box center [454, 103] width 47 height 25
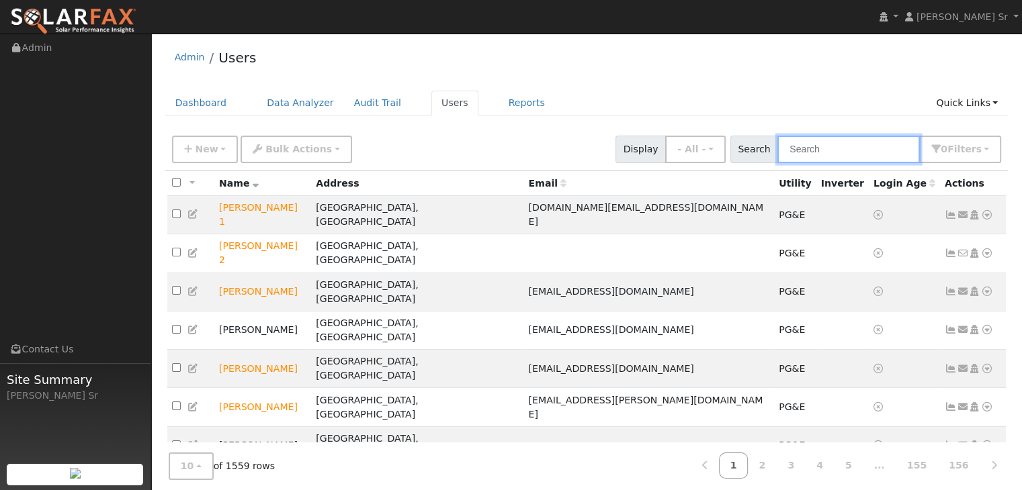
click at [810, 148] on input "text" at bounding box center [848, 150] width 142 height 28
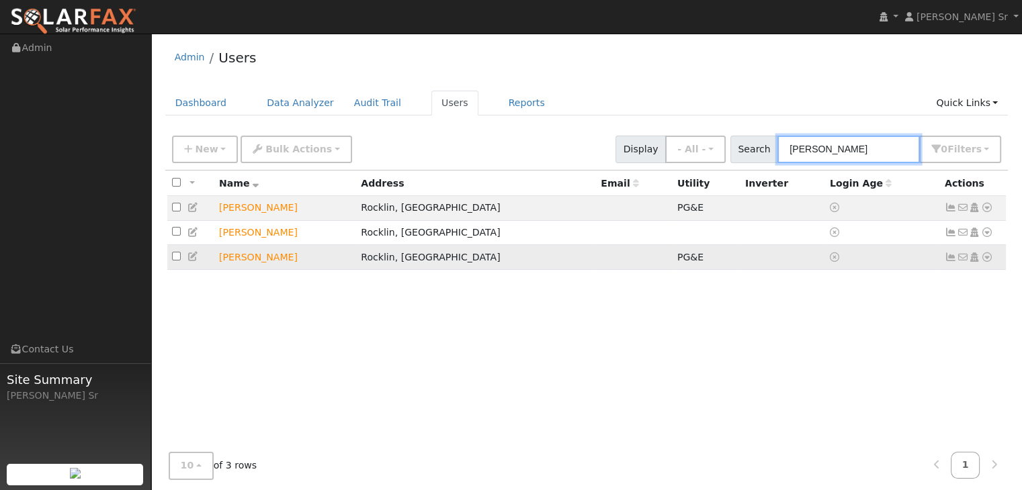
type input "[PERSON_NAME]"
click at [988, 258] on icon at bounding box center [987, 257] width 12 height 9
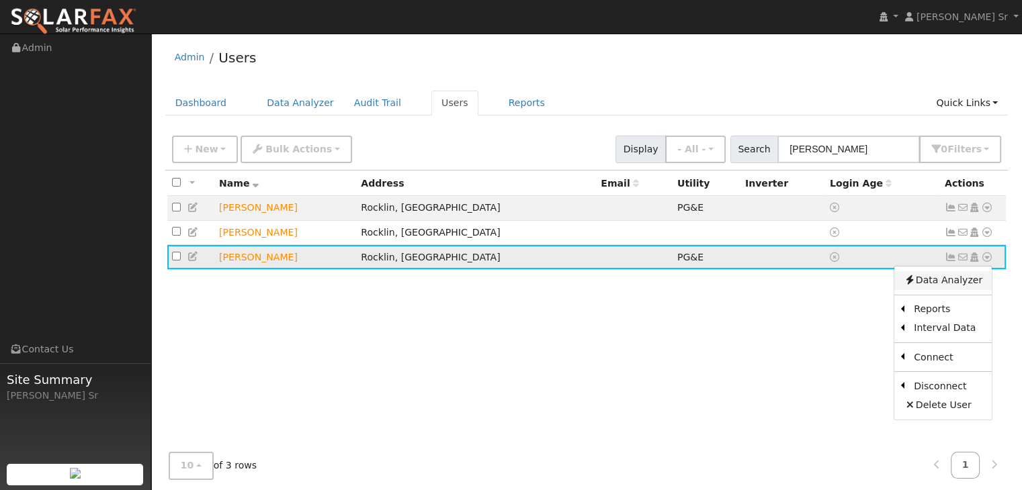
click at [937, 280] on link "Data Analyzer" at bounding box center [942, 280] width 97 height 19
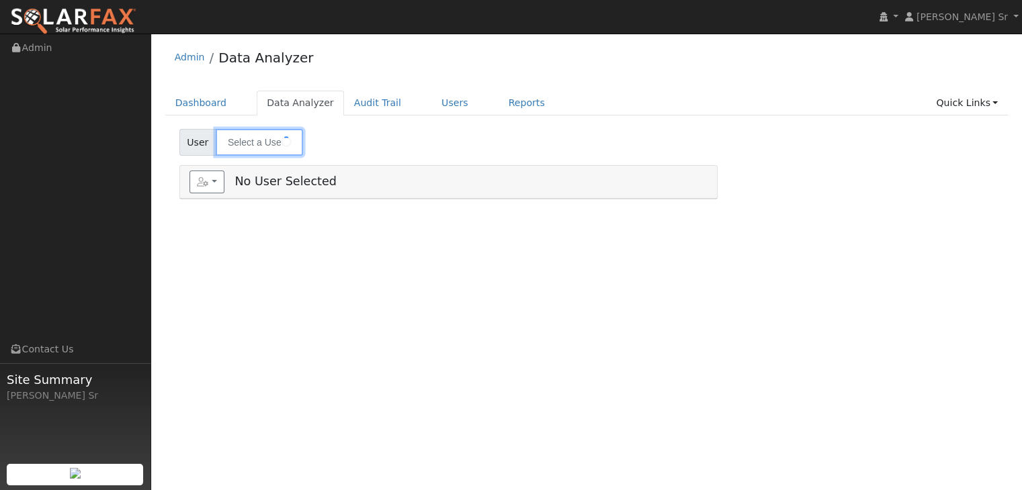
type input "[PERSON_NAME]"
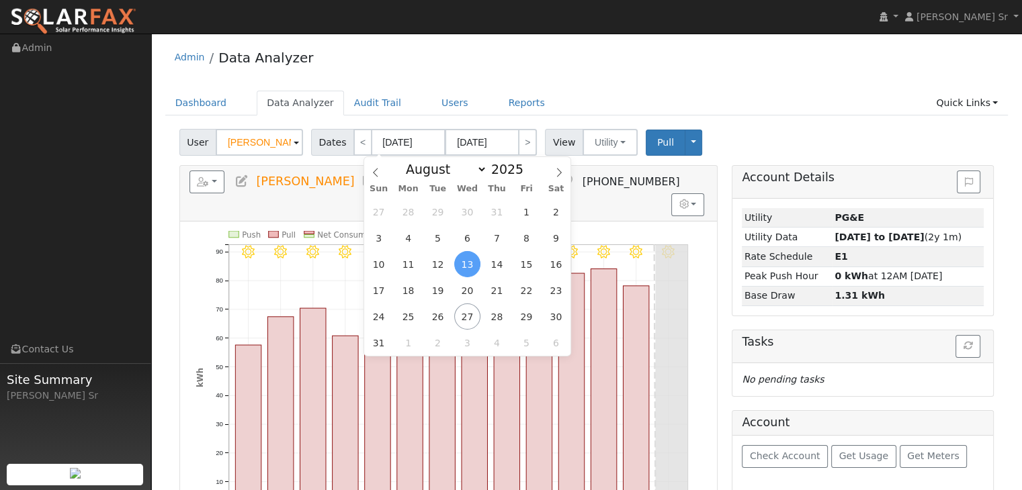
drag, startPoint x: 399, startPoint y: 146, endPoint x: 381, endPoint y: 128, distance: 25.7
click at [381, 128] on div "User [PERSON_NAME] Account Default Account Default Account [STREET_ADDRESS] Pri…" at bounding box center [587, 140] width 820 height 32
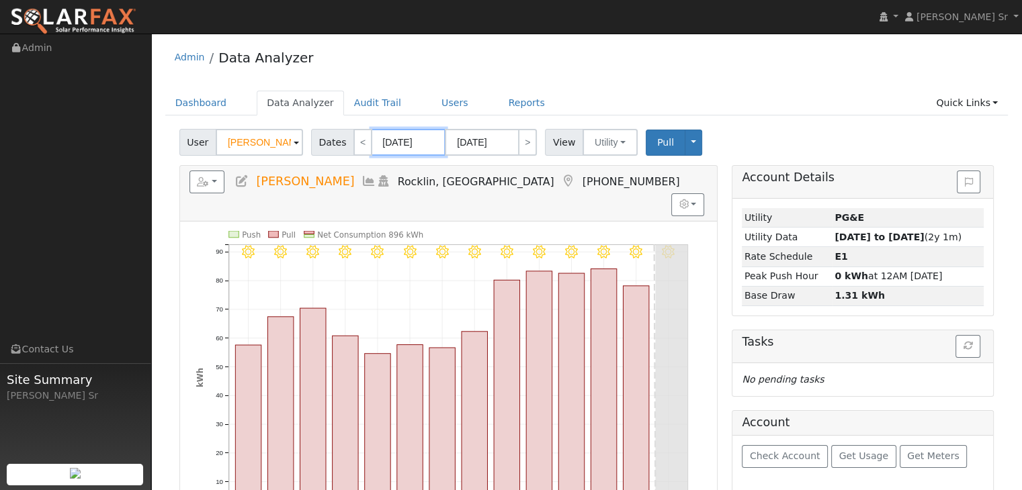
click at [394, 146] on input "[DATE]" at bounding box center [409, 142] width 74 height 27
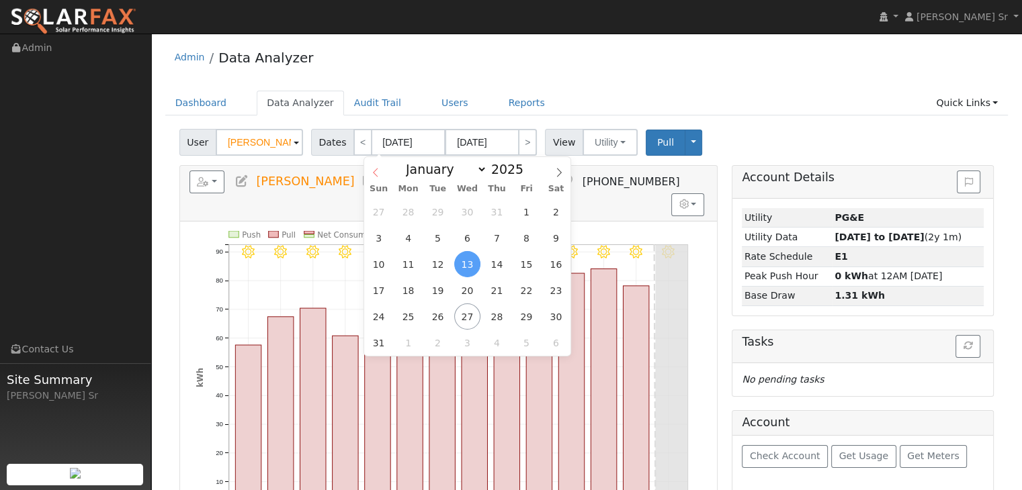
click at [376, 173] on icon at bounding box center [375, 172] width 9 height 9
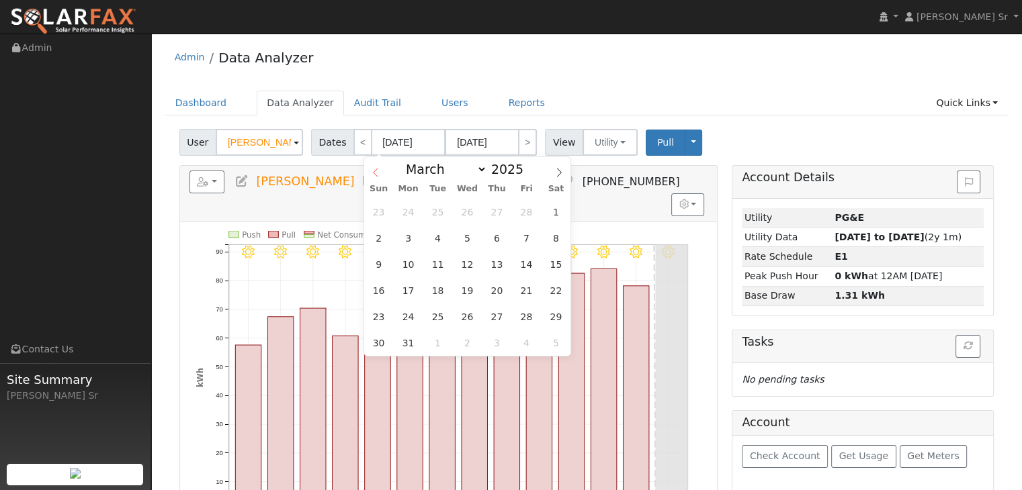
click at [376, 173] on icon at bounding box center [375, 172] width 9 height 9
select select "0"
click at [376, 173] on icon at bounding box center [375, 172] width 9 height 9
type input "2024"
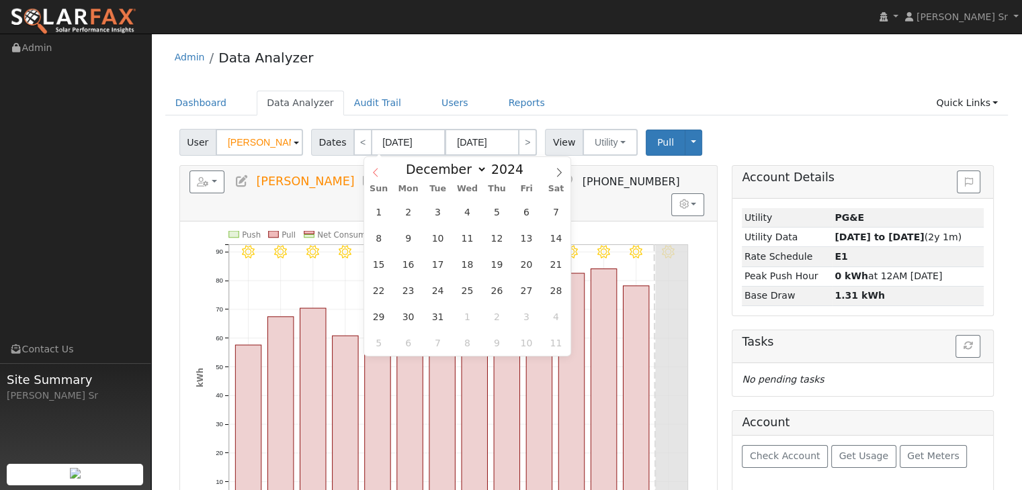
click at [376, 173] on icon at bounding box center [375, 172] width 9 height 9
select select "7"
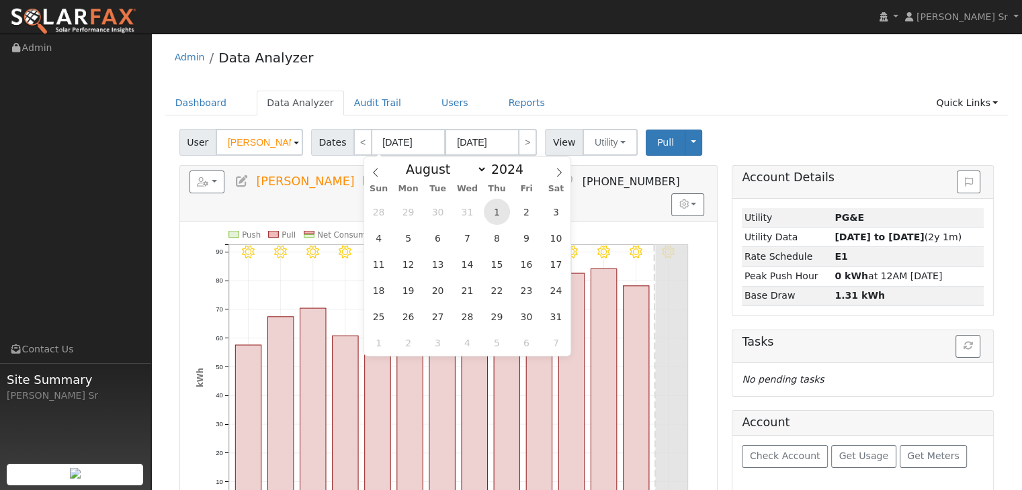
click at [503, 219] on span "1" at bounding box center [497, 212] width 26 height 26
type input "[DATE]"
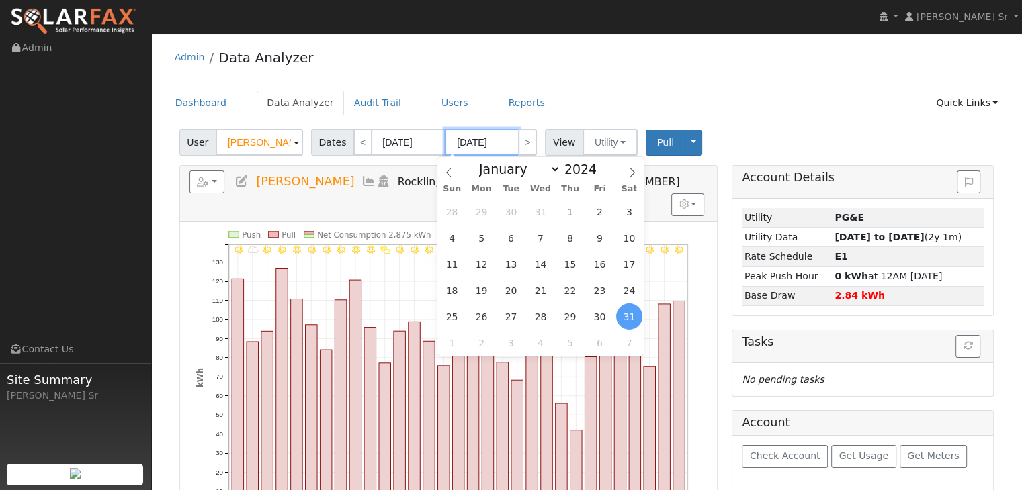
click at [486, 142] on input "[DATE]" at bounding box center [482, 142] width 74 height 27
click at [632, 173] on icon at bounding box center [632, 172] width 9 height 9
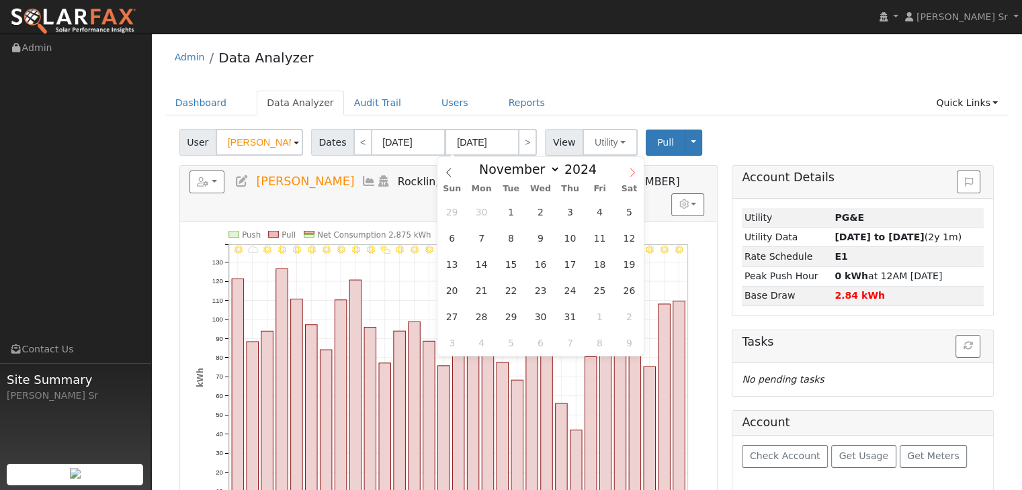
select select "11"
click at [632, 173] on icon at bounding box center [632, 172] width 9 height 9
type input "2025"
click at [632, 173] on icon at bounding box center [632, 172] width 9 height 9
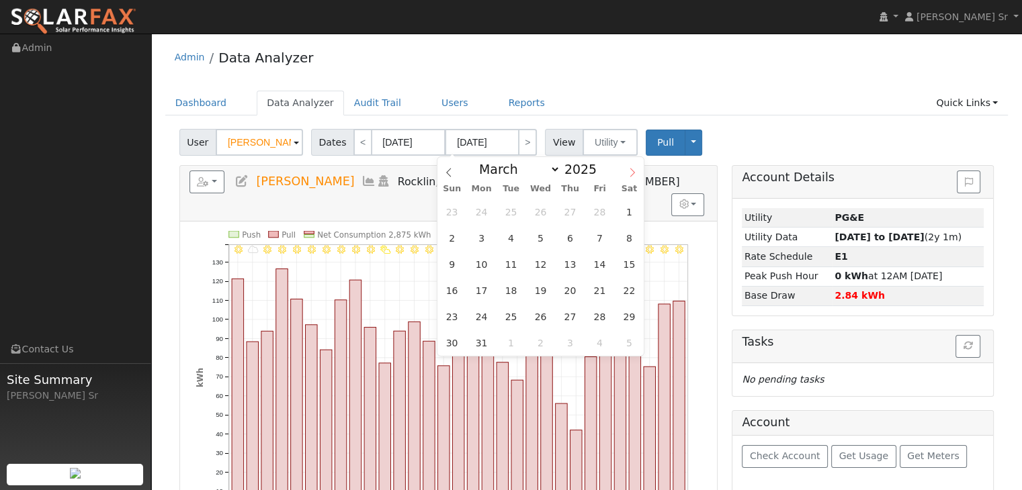
click at [632, 173] on icon at bounding box center [632, 172] width 9 height 9
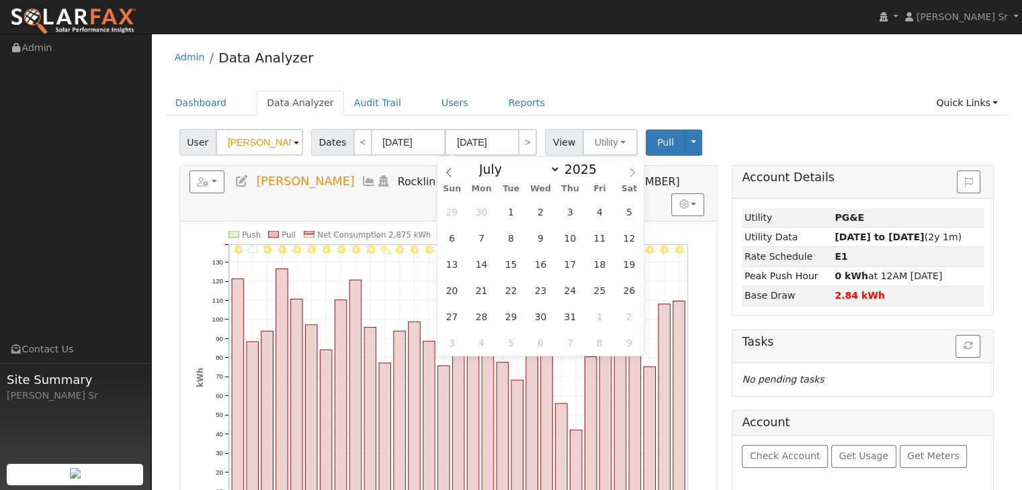
select select "7"
click at [445, 317] on span "24" at bounding box center [452, 317] width 26 height 26
type input "08/24/2025"
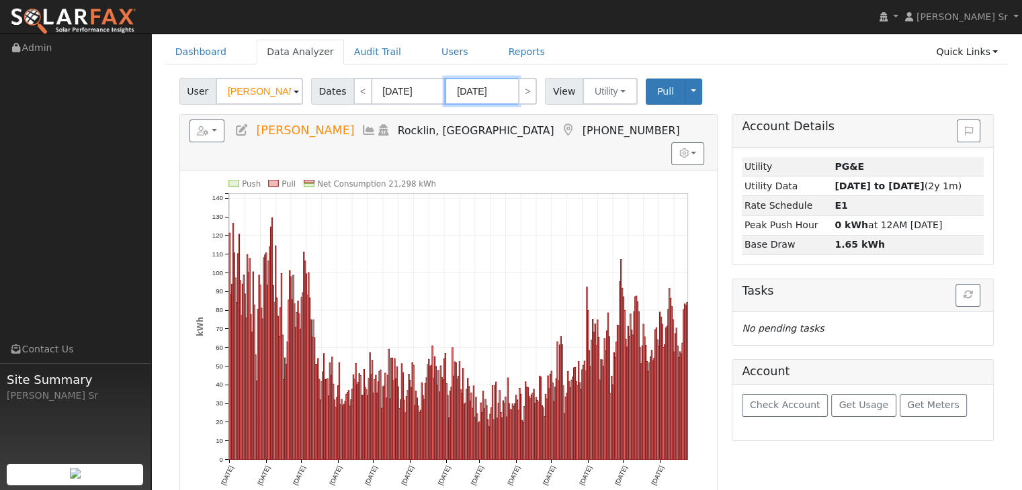
scroll to position [54, 0]
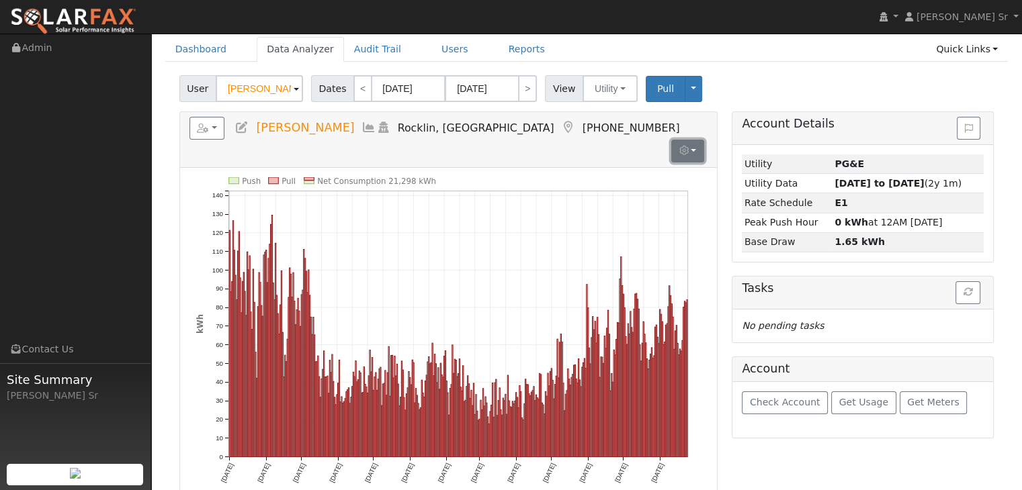
click at [695, 140] on button "button" at bounding box center [687, 151] width 33 height 23
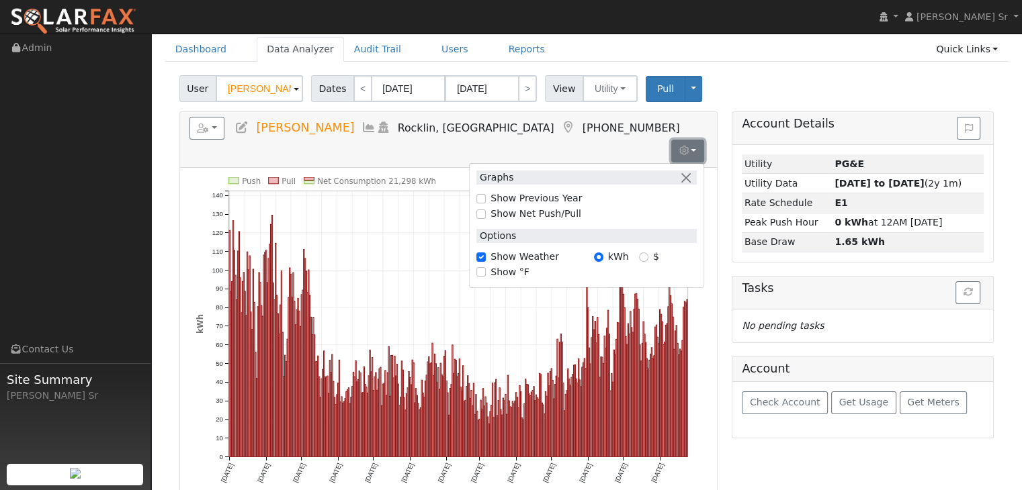
click at [699, 140] on button "button" at bounding box center [687, 151] width 33 height 23
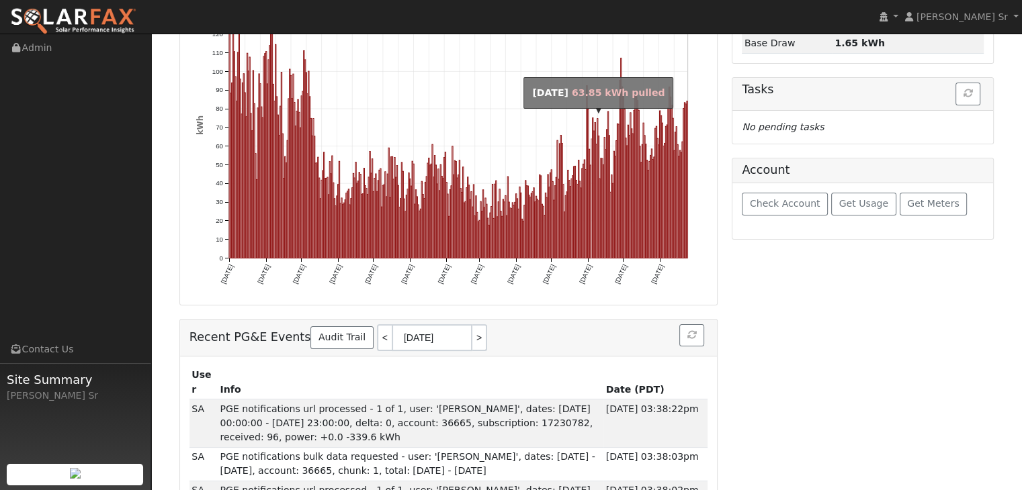
scroll to position [0, 0]
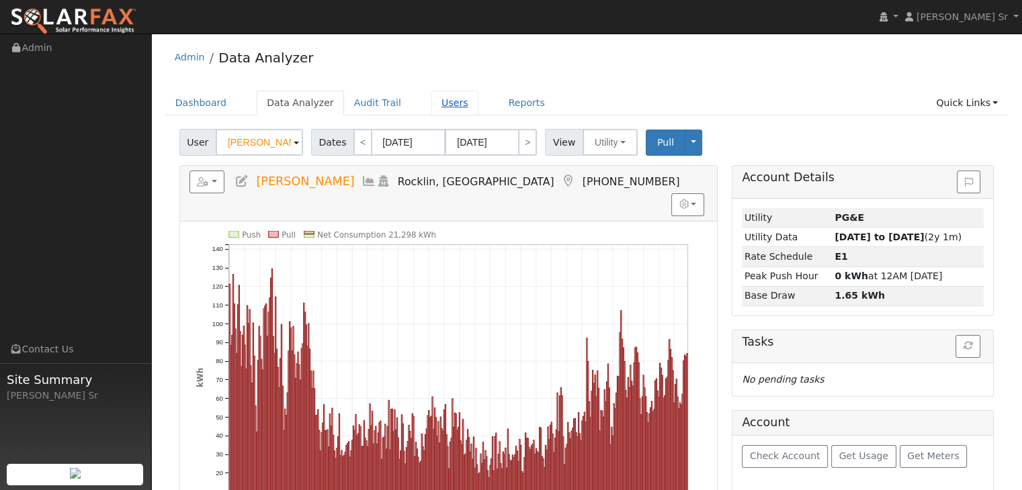
click at [431, 107] on link "Users" at bounding box center [454, 103] width 47 height 25
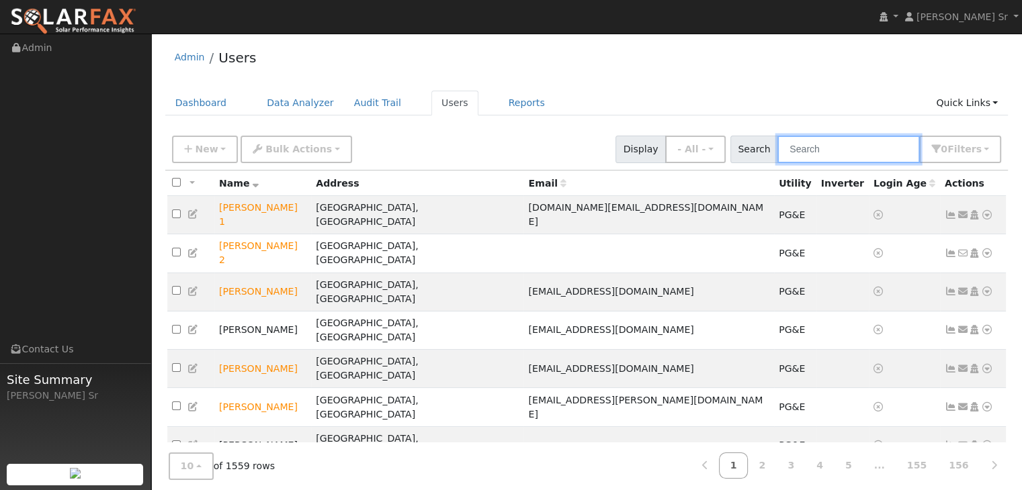
click at [824, 151] on input "text" at bounding box center [848, 150] width 142 height 28
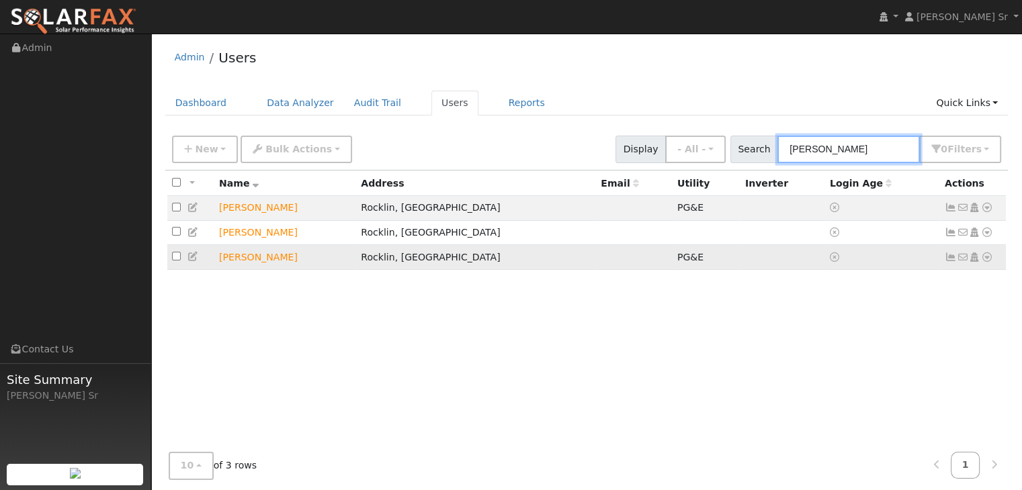
type input "[PERSON_NAME]"
click at [986, 257] on icon at bounding box center [987, 257] width 12 height 9
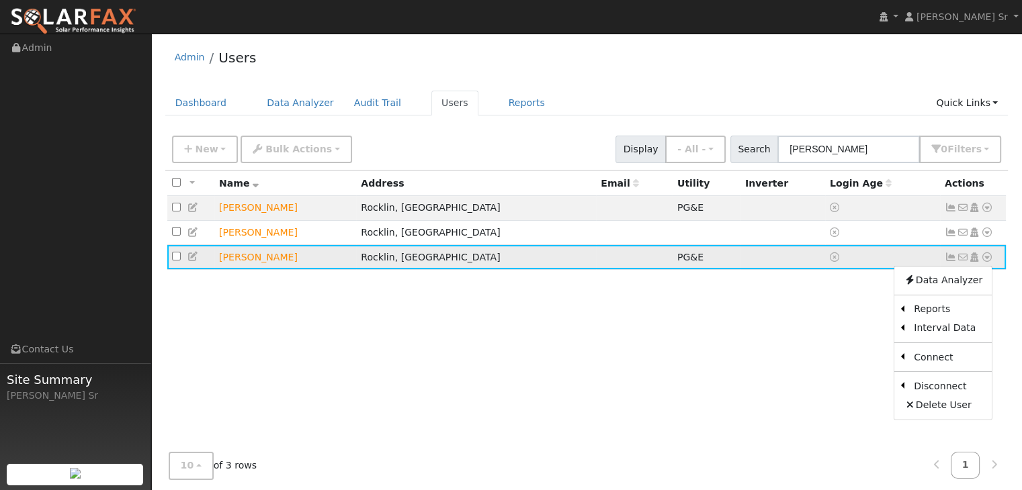
click at [985, 257] on icon at bounding box center [987, 257] width 12 height 9
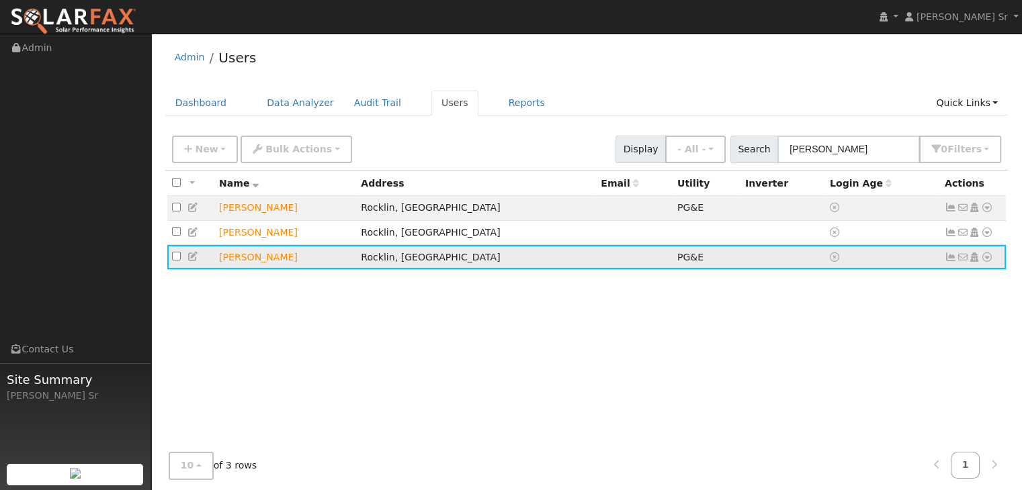
click at [985, 257] on icon at bounding box center [987, 257] width 12 height 9
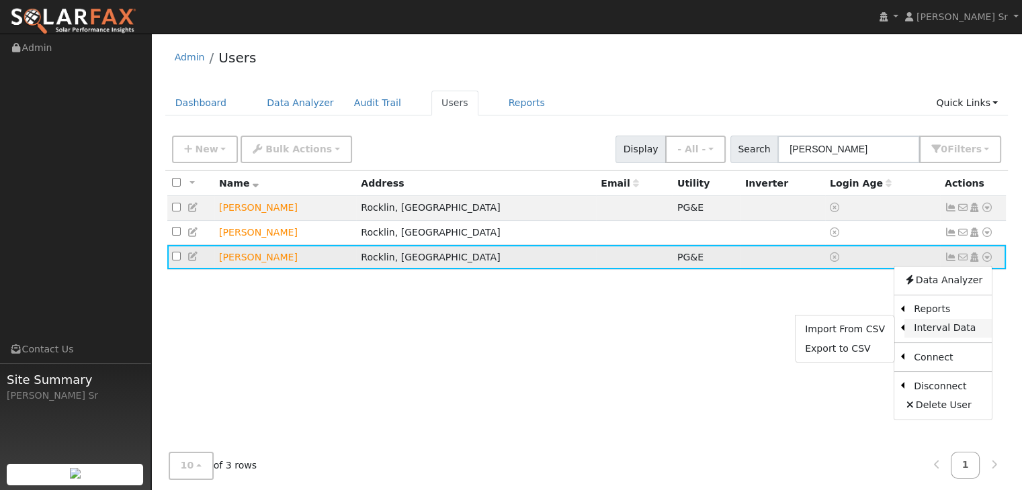
click at [914, 331] on link "Interval Data" at bounding box center [947, 328] width 87 height 19
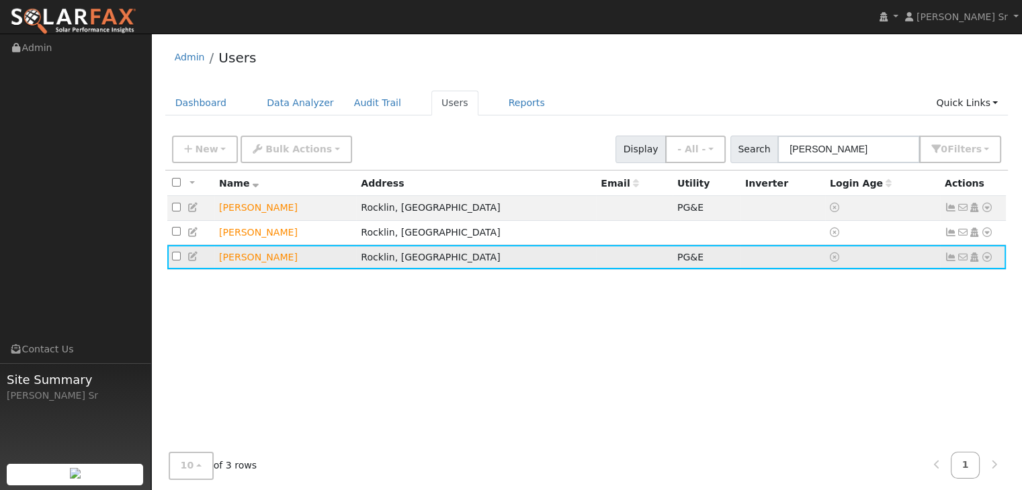
click at [987, 256] on icon at bounding box center [987, 257] width 12 height 9
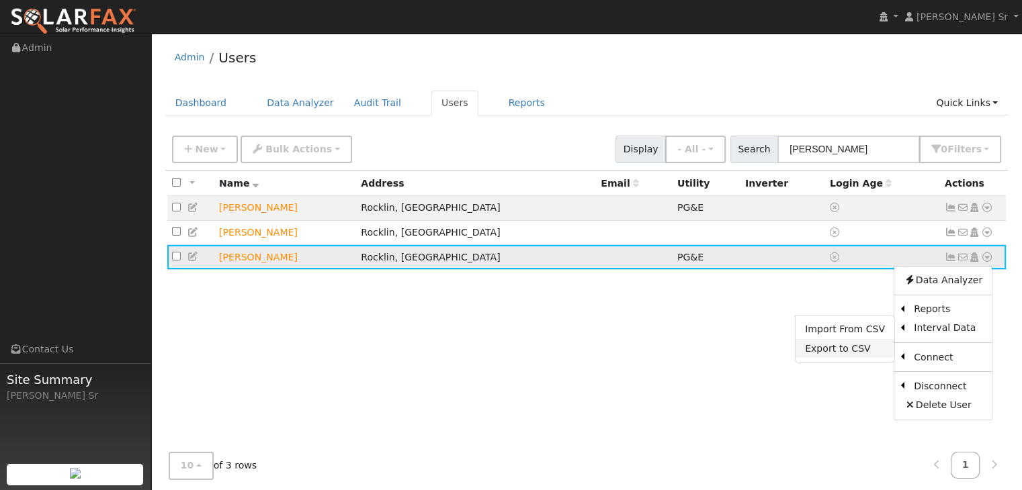
click at [855, 349] on link "Export to CSV" at bounding box center [844, 348] width 99 height 19
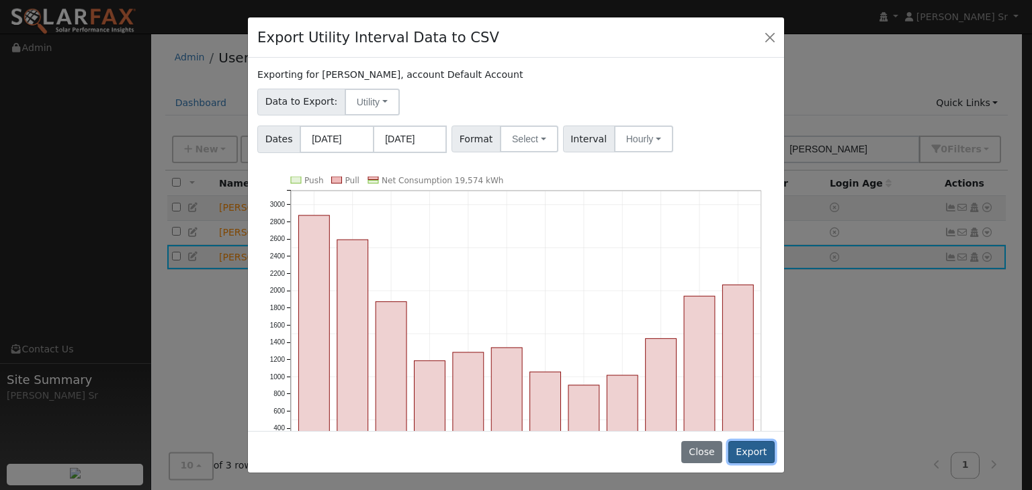
click at [758, 450] on button "Export" at bounding box center [751, 452] width 46 height 23
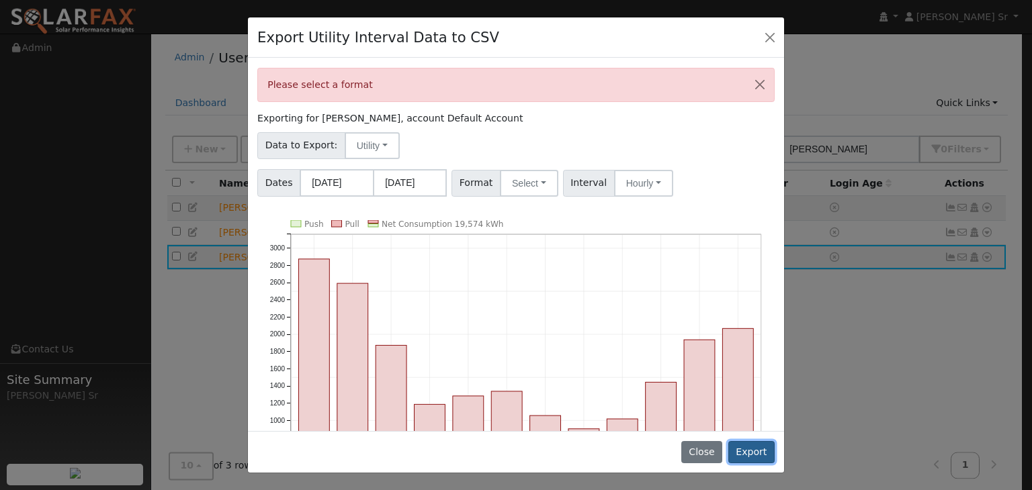
click at [764, 451] on button "Export" at bounding box center [751, 452] width 46 height 23
click at [750, 454] on button "Export" at bounding box center [751, 452] width 46 height 23
click at [742, 455] on button "Export" at bounding box center [751, 452] width 46 height 23
click at [540, 185] on button "Select" at bounding box center [529, 183] width 58 height 27
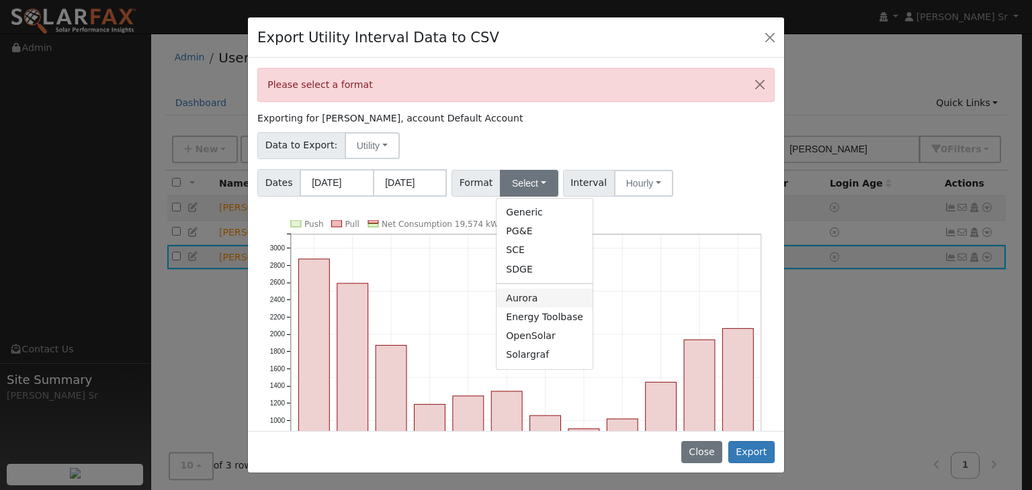
click at [527, 303] on link "Aurora" at bounding box center [545, 298] width 96 height 19
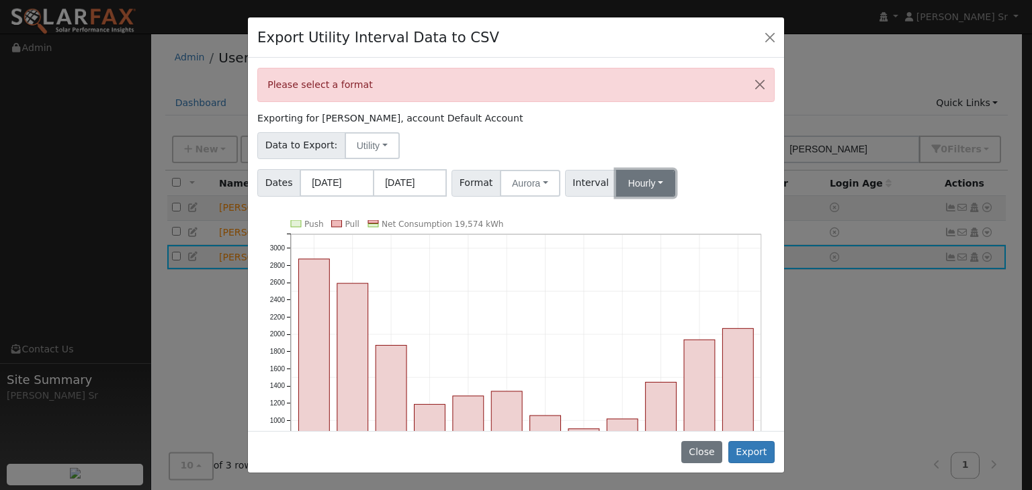
click at [636, 182] on button "Hourly" at bounding box center [645, 183] width 59 height 27
click at [636, 213] on link "15 Minute" at bounding box center [657, 213] width 93 height 19
click at [760, 453] on button "Export" at bounding box center [751, 452] width 46 height 23
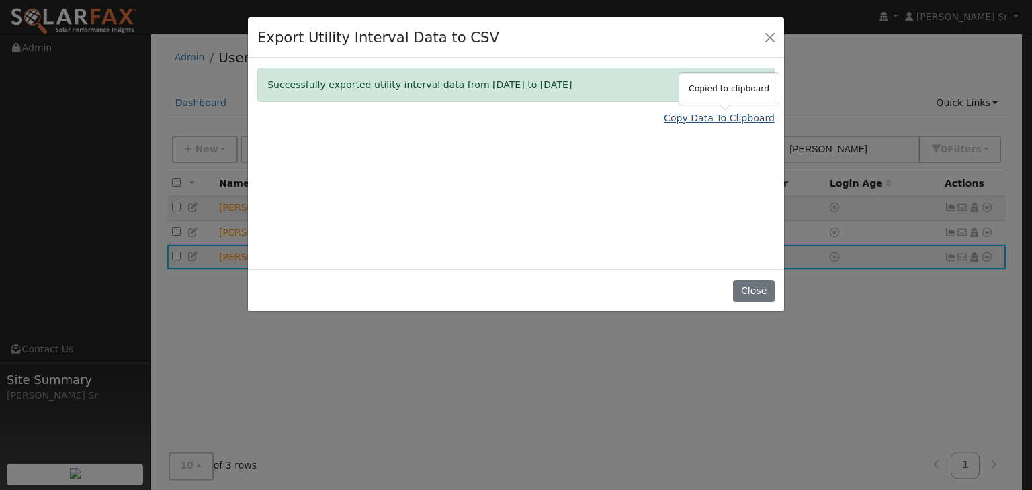
click at [734, 120] on link "Copy Data To Clipboard" at bounding box center [719, 119] width 111 height 14
click at [732, 117] on link "Copy Data To Clipboard" at bounding box center [719, 119] width 111 height 14
click at [761, 291] on button "Close" at bounding box center [753, 291] width 41 height 23
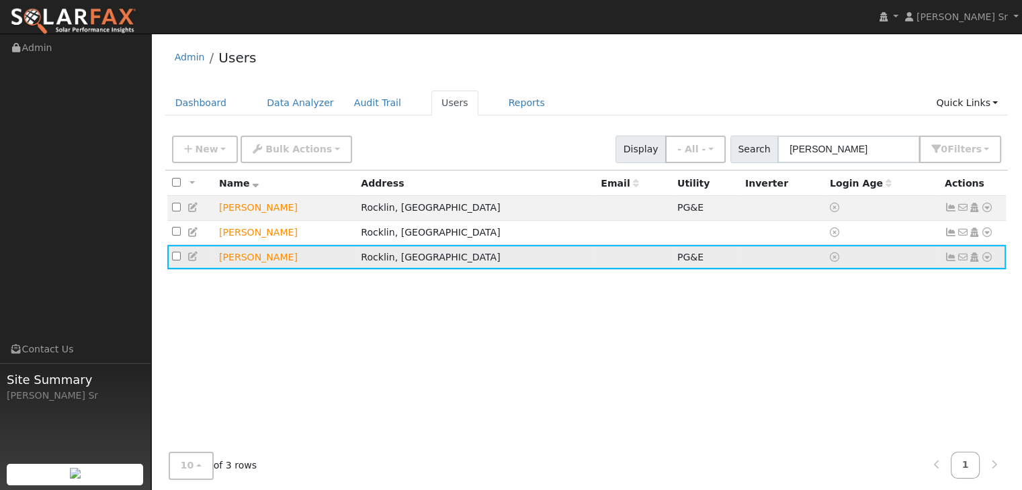
click at [175, 255] on input "checkbox" at bounding box center [176, 256] width 9 height 9
checkbox input "true"
drag, startPoint x: 484, startPoint y: 263, endPoint x: 458, endPoint y: 262, distance: 26.2
click at [458, 262] on td "Rocklin, [GEOGRAPHIC_DATA]" at bounding box center [476, 257] width 240 height 25
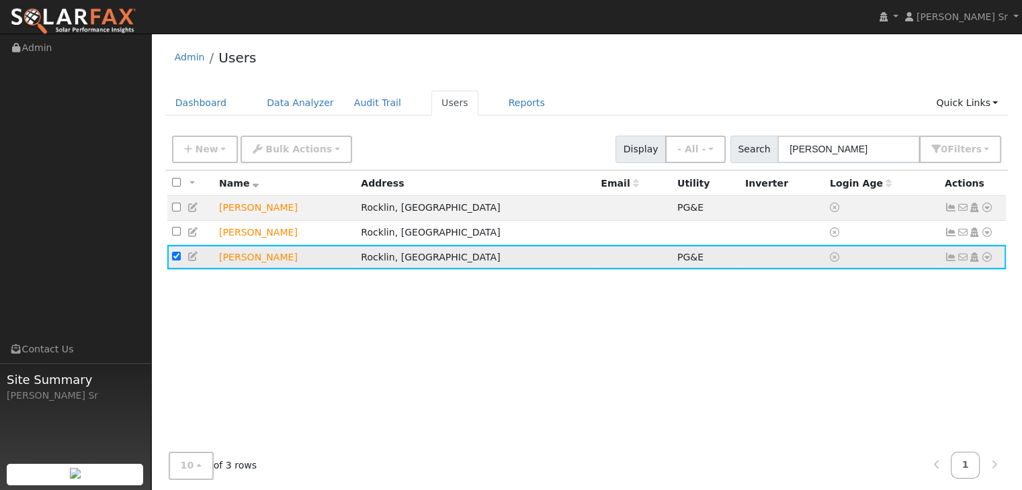
click at [596, 265] on td at bounding box center [634, 257] width 77 height 25
click at [987, 259] on icon at bounding box center [987, 257] width 12 height 9
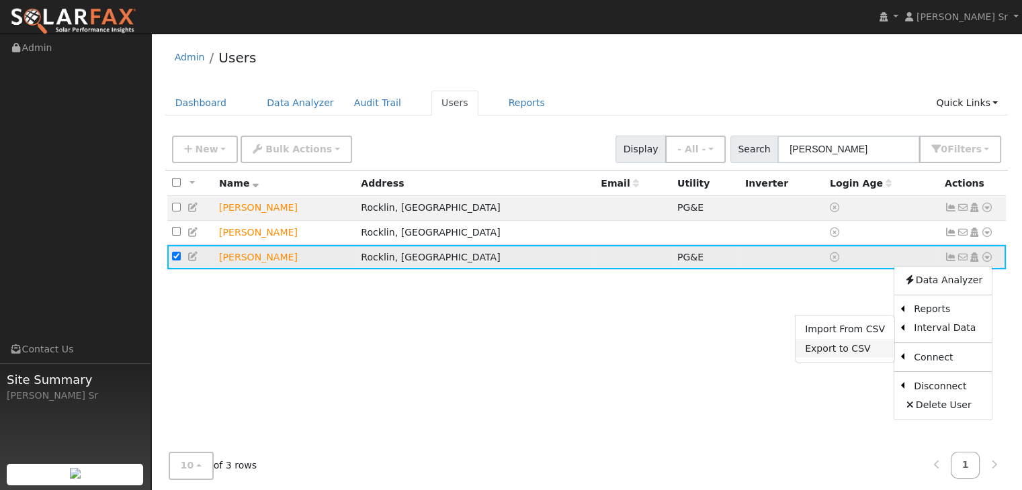
click at [858, 354] on link "Export to CSV" at bounding box center [844, 348] width 99 height 19
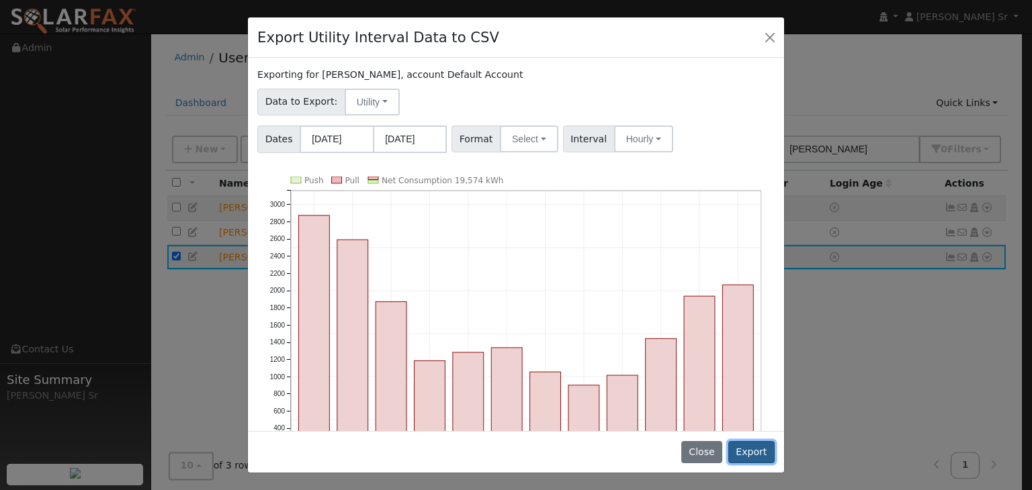
click at [746, 452] on button "Export" at bounding box center [751, 452] width 46 height 23
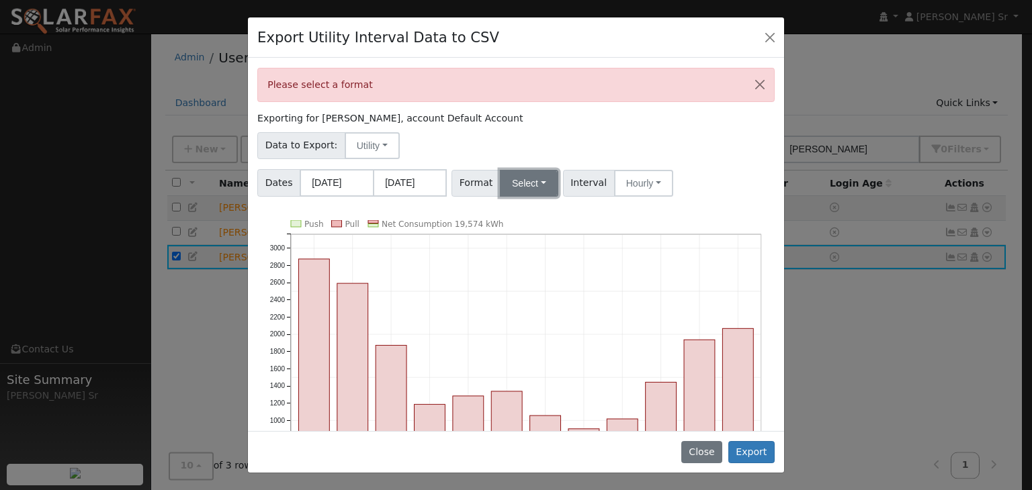
click at [535, 185] on button "Select" at bounding box center [529, 183] width 58 height 27
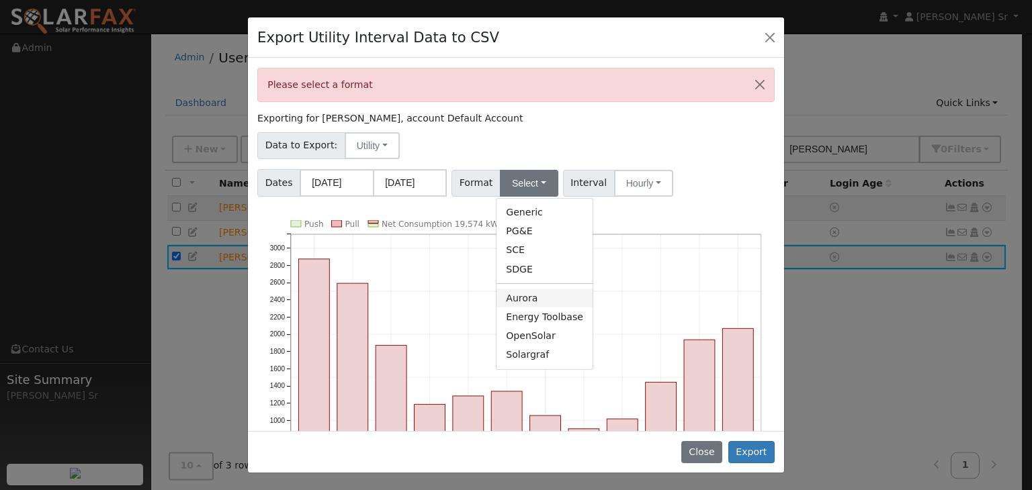
click at [521, 293] on link "Aurora" at bounding box center [545, 298] width 96 height 19
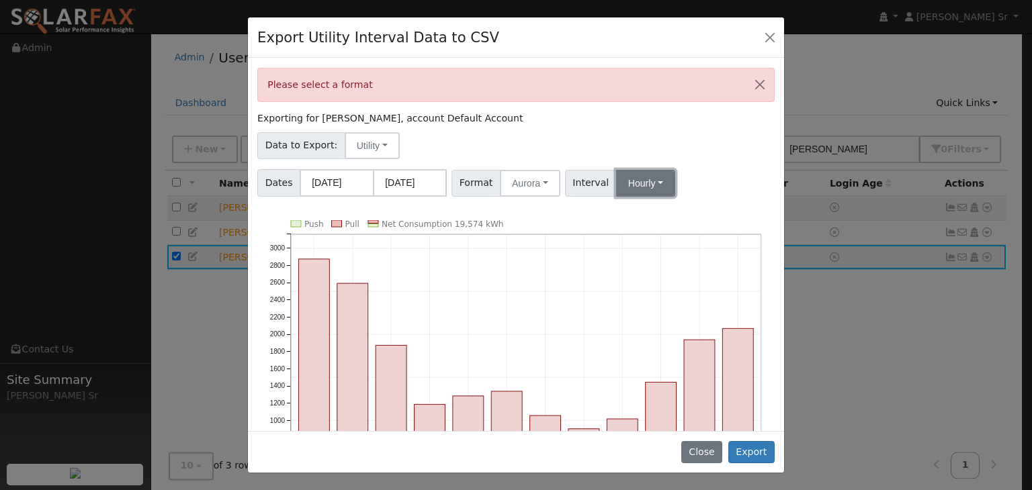
click at [637, 179] on button "Hourly" at bounding box center [645, 183] width 59 height 27
click at [637, 206] on link "15 Minute" at bounding box center [657, 213] width 93 height 19
click at [750, 447] on button "Export" at bounding box center [751, 452] width 46 height 23
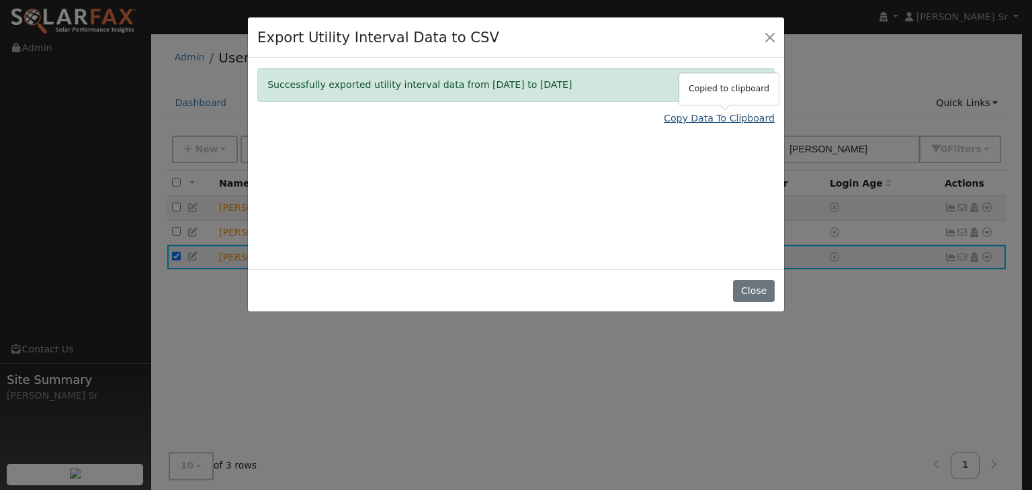
click at [730, 122] on link "Copy Data To Clipboard" at bounding box center [719, 119] width 111 height 14
click at [728, 120] on link "Copy Data To Clipboard" at bounding box center [719, 119] width 111 height 14
drag, startPoint x: 704, startPoint y: 119, endPoint x: 665, endPoint y: 158, distance: 55.1
click at [665, 158] on div "Successfully exported utility interval data from 08/01/24 to 07/31/25 Copy Data…" at bounding box center [516, 164] width 536 height 212
click at [741, 122] on link "Copy Data To Clipboard" at bounding box center [719, 119] width 111 height 14
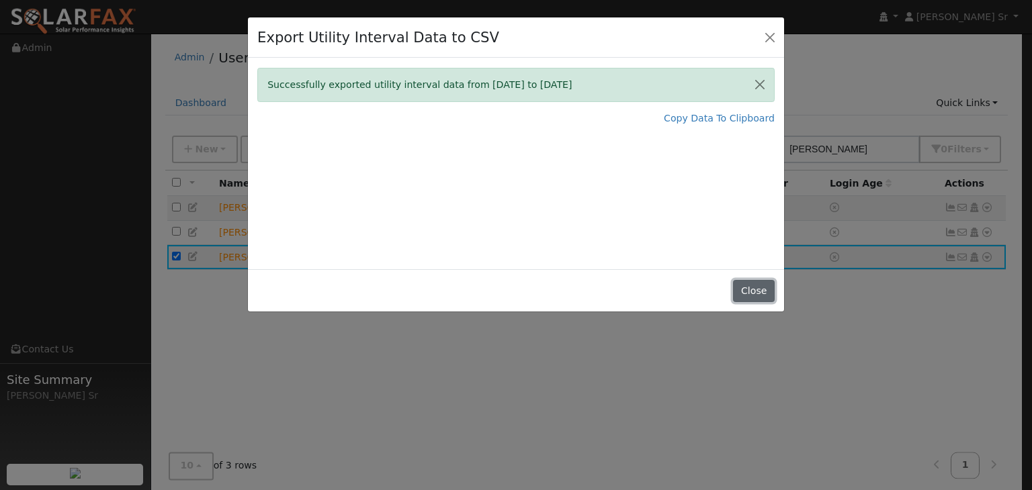
click at [761, 295] on button "Close" at bounding box center [753, 291] width 41 height 23
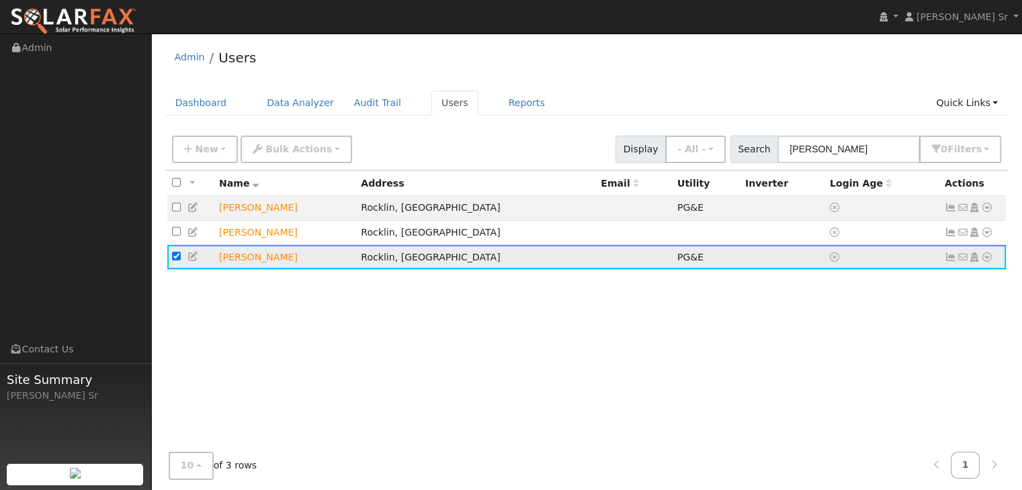
click at [323, 251] on td "Chris Delgado" at bounding box center [285, 257] width 142 height 25
click at [356, 260] on td "Chris Delgado" at bounding box center [285, 257] width 142 height 25
click at [676, 263] on td "PG&E" at bounding box center [707, 257] width 68 height 25
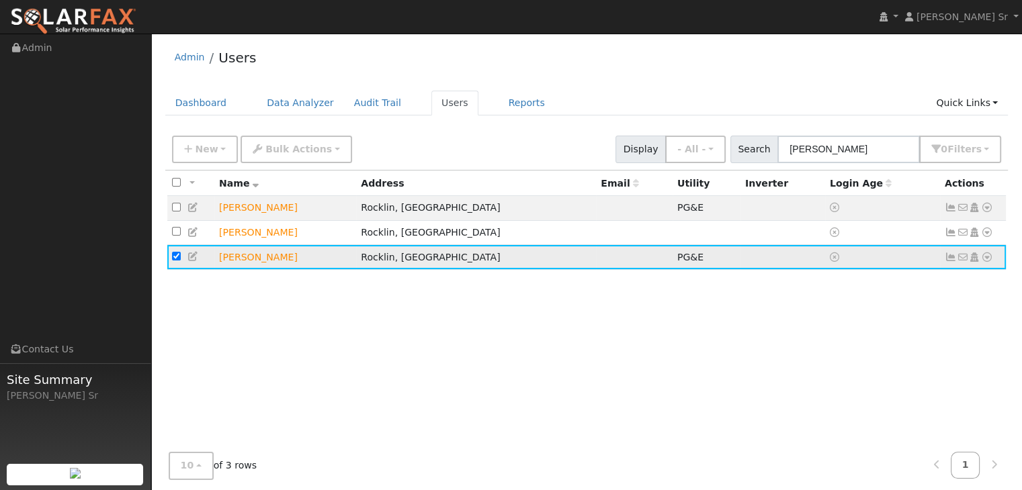
click at [676, 263] on td "PG&E" at bounding box center [707, 257] width 68 height 25
click at [986, 259] on icon at bounding box center [987, 257] width 12 height 9
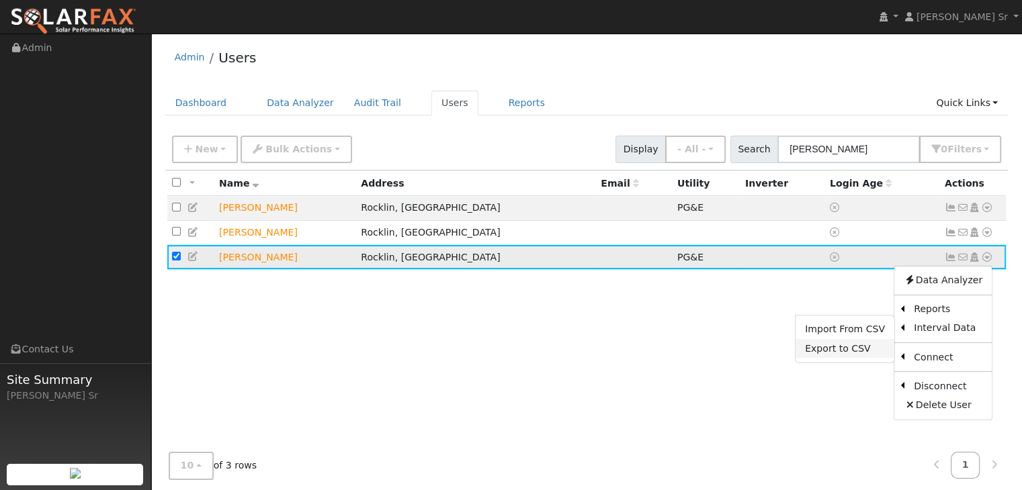
click at [853, 351] on link "Export to CSV" at bounding box center [844, 348] width 99 height 19
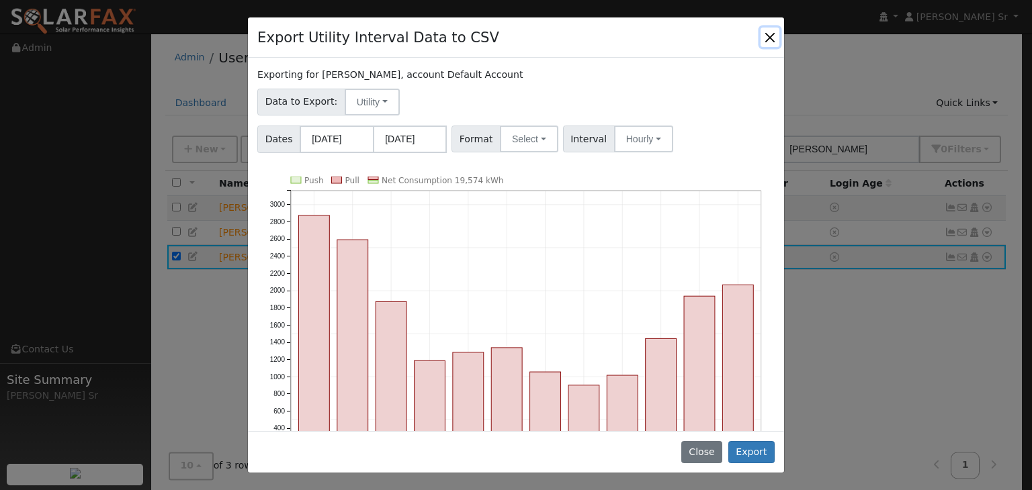
click at [771, 36] on button "Close" at bounding box center [770, 37] width 19 height 19
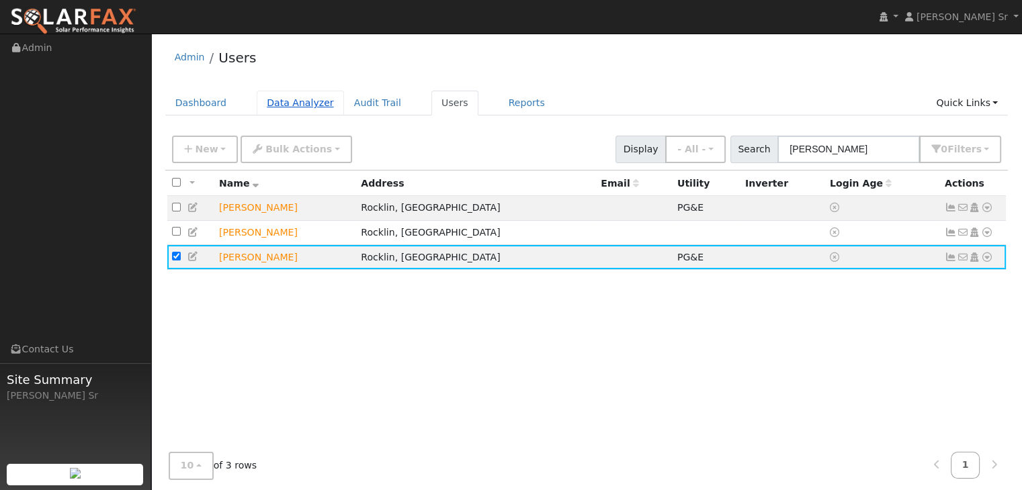
click at [294, 106] on link "Data Analyzer" at bounding box center [300, 103] width 87 height 25
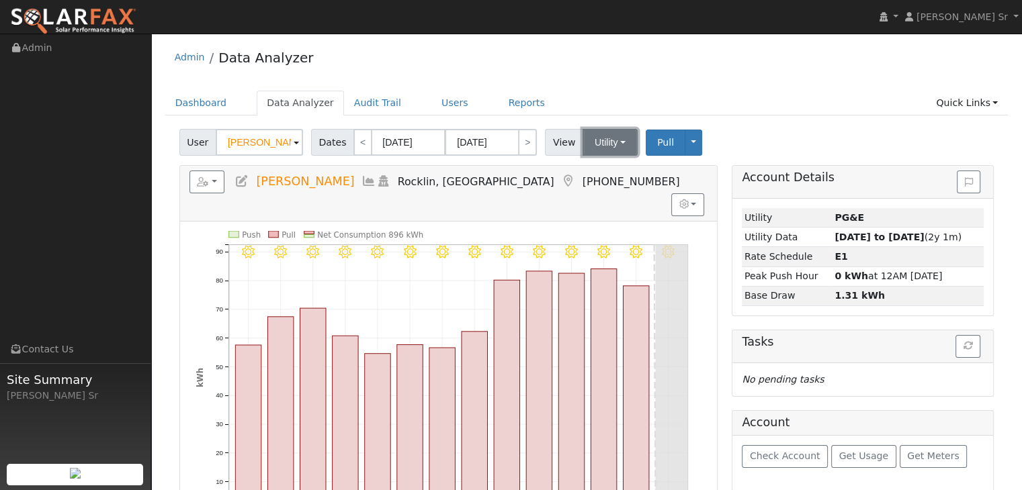
click at [617, 145] on button "Utility" at bounding box center [610, 142] width 55 height 27
click at [601, 173] on link "Utility" at bounding box center [626, 172] width 93 height 19
click at [410, 143] on input "[DATE]" at bounding box center [409, 142] width 74 height 27
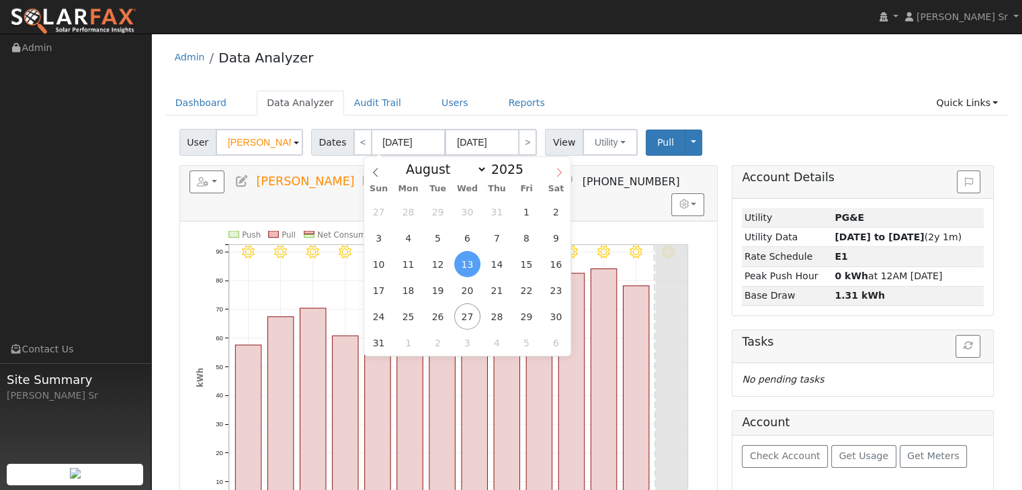
click at [558, 171] on icon at bounding box center [558, 172] width 9 height 9
select select "11"
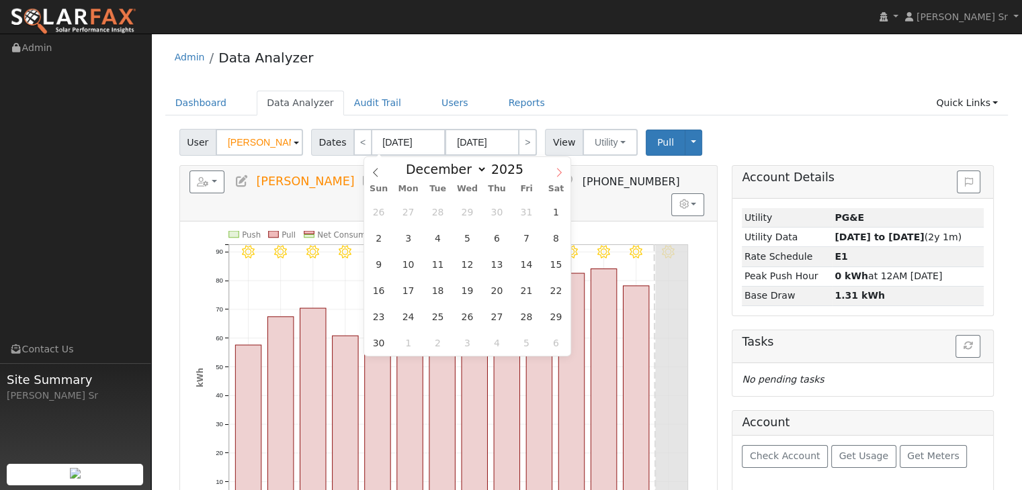
click at [558, 171] on icon at bounding box center [558, 172] width 9 height 9
type input "2026"
click at [558, 171] on icon at bounding box center [558, 172] width 9 height 9
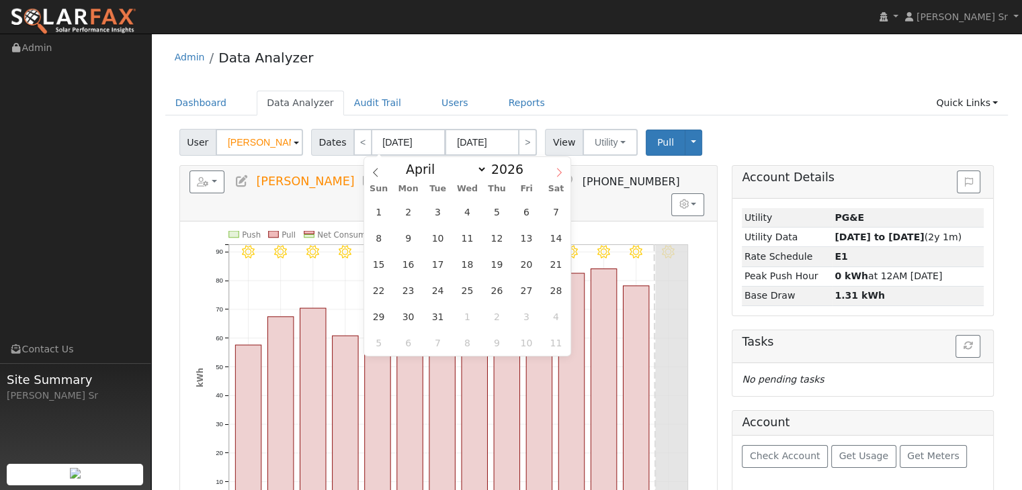
click at [558, 171] on icon at bounding box center [558, 172] width 9 height 9
click at [374, 170] on icon at bounding box center [375, 172] width 9 height 9
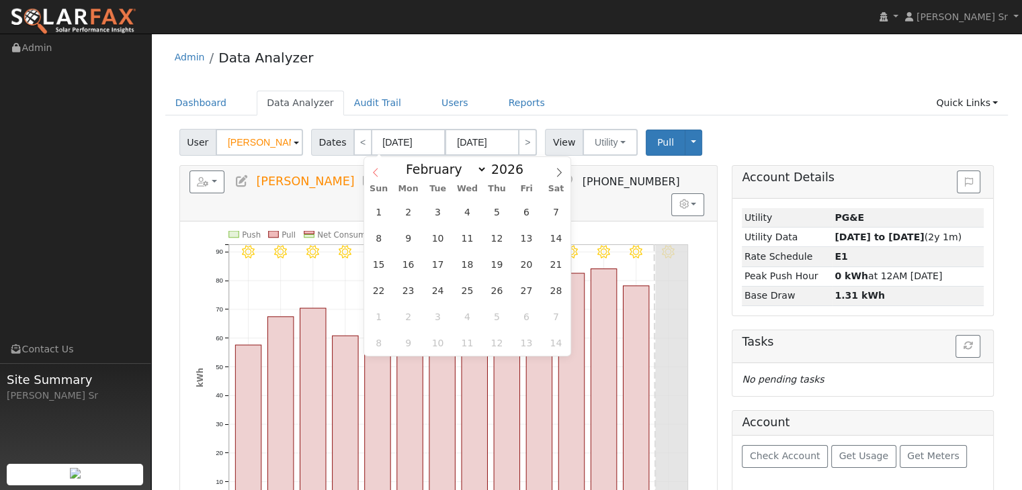
select select "0"
click at [374, 170] on icon at bounding box center [375, 172] width 9 height 9
type input "2025"
click at [374, 170] on icon at bounding box center [375, 172] width 9 height 9
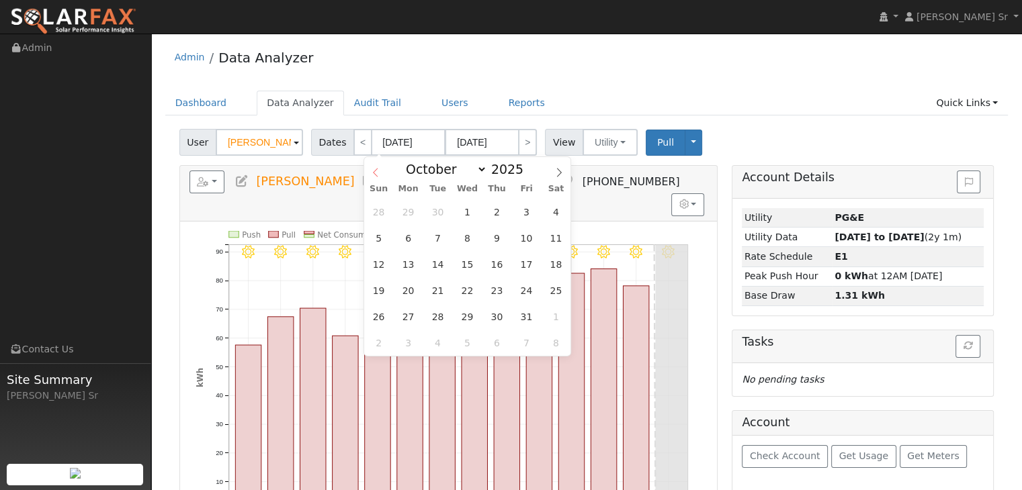
click at [374, 170] on icon at bounding box center [375, 172] width 9 height 9
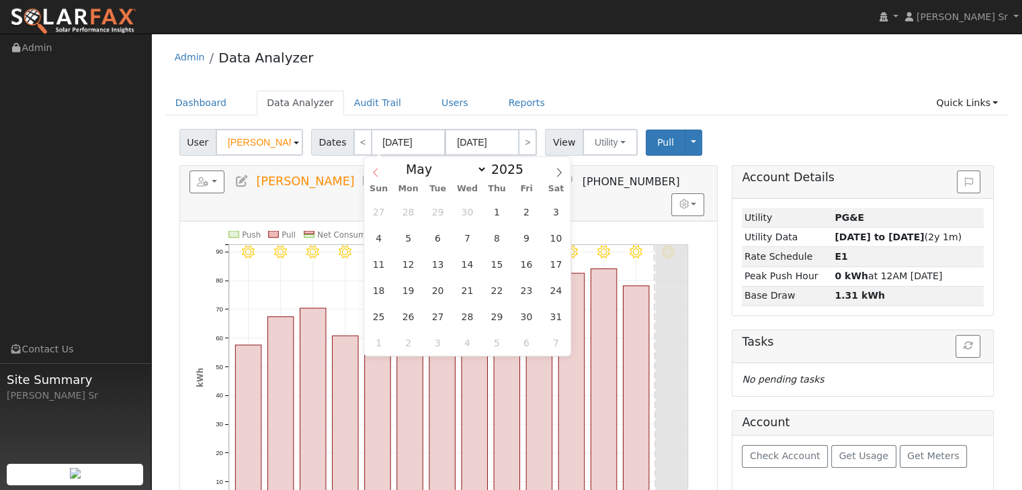
click at [374, 170] on icon at bounding box center [375, 172] width 9 height 9
select select "0"
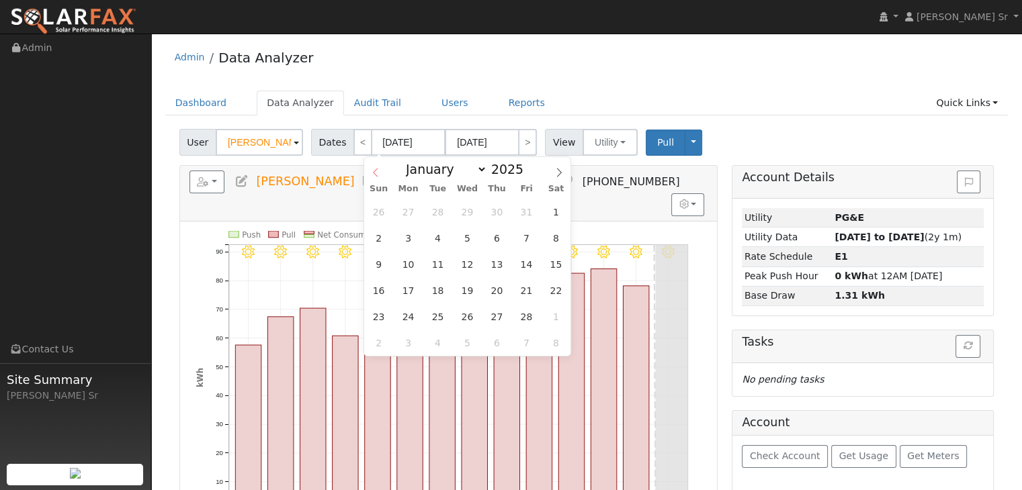
click at [374, 170] on icon at bounding box center [375, 172] width 9 height 9
type input "2024"
click at [374, 170] on icon at bounding box center [375, 172] width 9 height 9
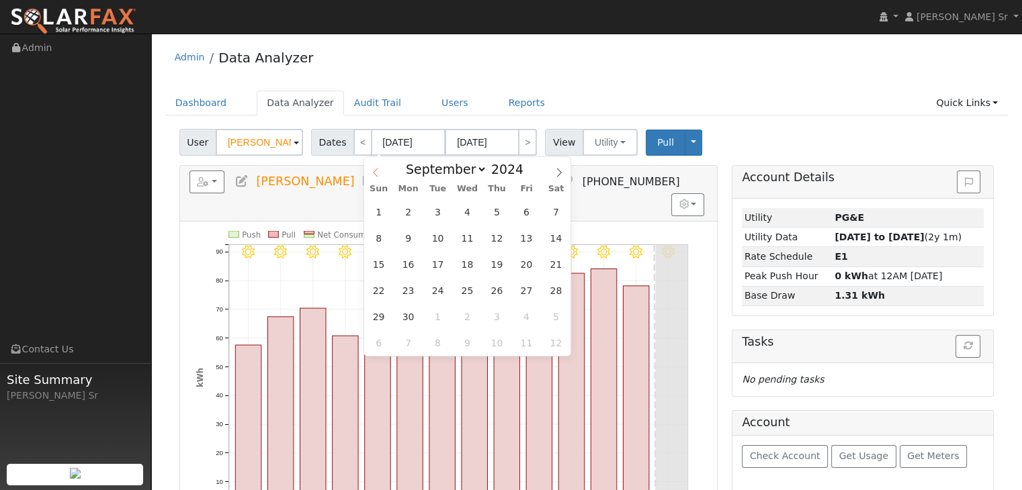
click at [374, 170] on icon at bounding box center [375, 172] width 9 height 9
select select "7"
click at [497, 211] on span "1" at bounding box center [497, 212] width 26 height 26
type input "08/01/2024"
type input "08/31/2024"
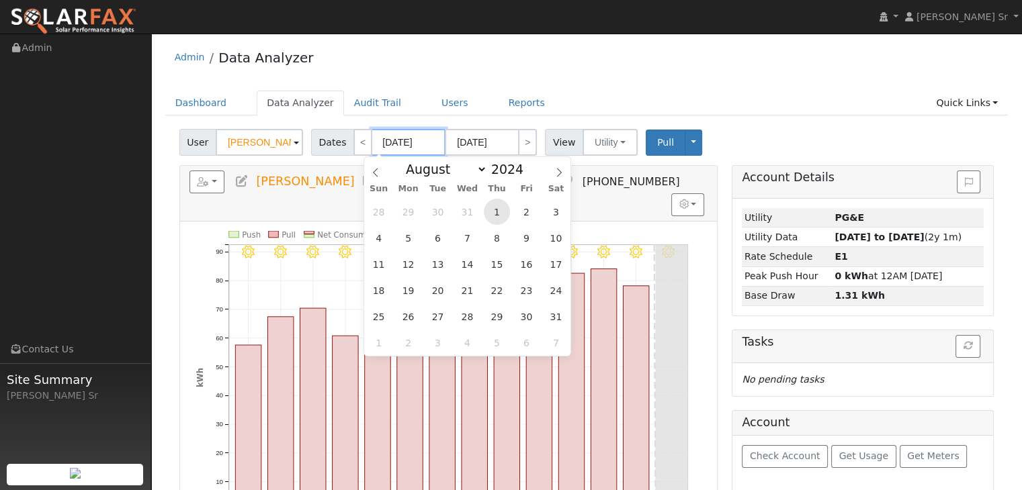
type input "2024"
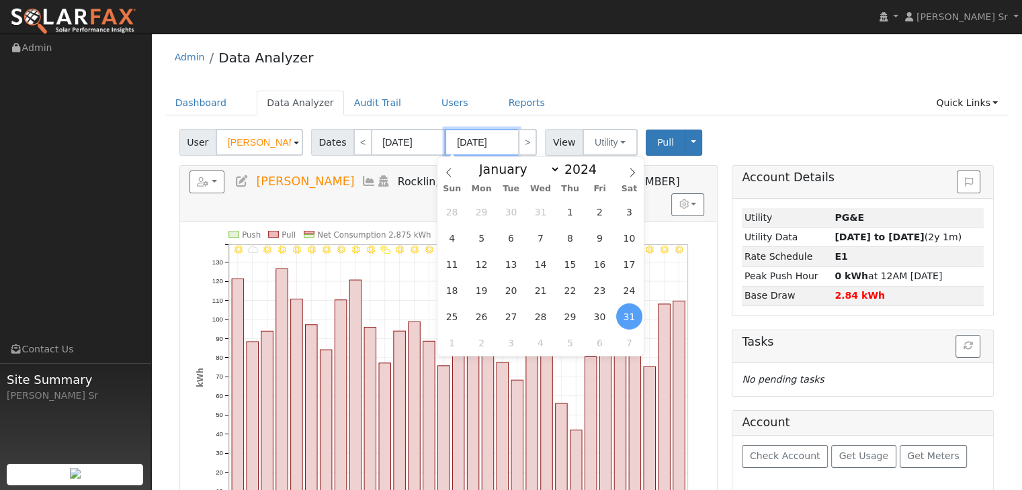
click at [492, 150] on input "08/31/2024" at bounding box center [482, 142] width 74 height 27
click at [634, 181] on div "Sun Mon Tue Wed Thu Fri Sat" at bounding box center [540, 189] width 207 height 19
click at [634, 175] on icon at bounding box center [632, 172] width 9 height 9
click at [634, 174] on icon at bounding box center [632, 172] width 9 height 9
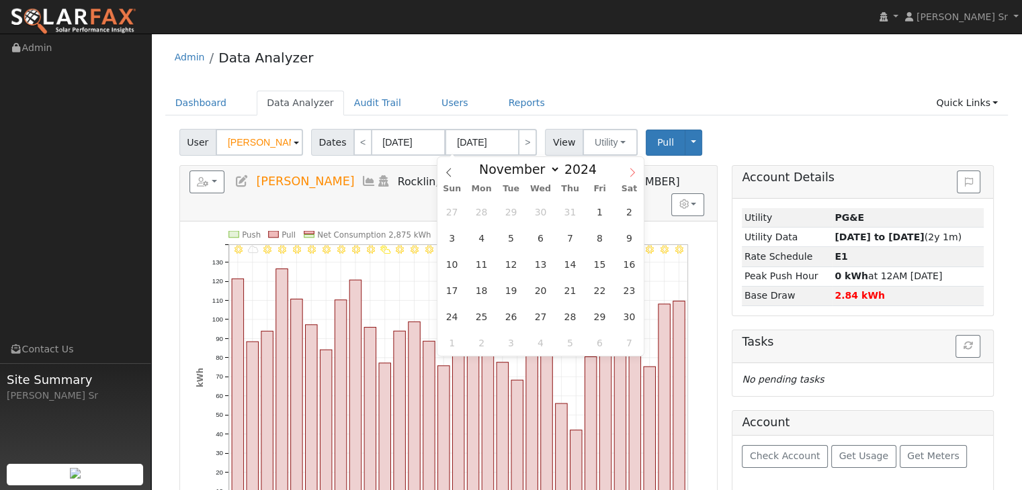
click at [634, 174] on icon at bounding box center [632, 172] width 9 height 9
select select "11"
click at [634, 174] on icon at bounding box center [632, 172] width 9 height 9
type input "2025"
click at [634, 174] on icon at bounding box center [632, 172] width 9 height 9
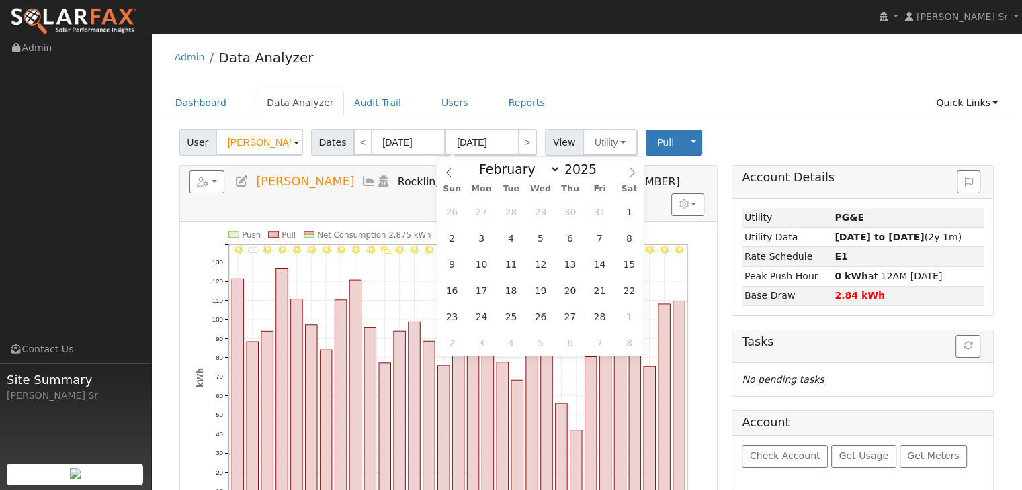
click at [634, 174] on icon at bounding box center [632, 172] width 9 height 9
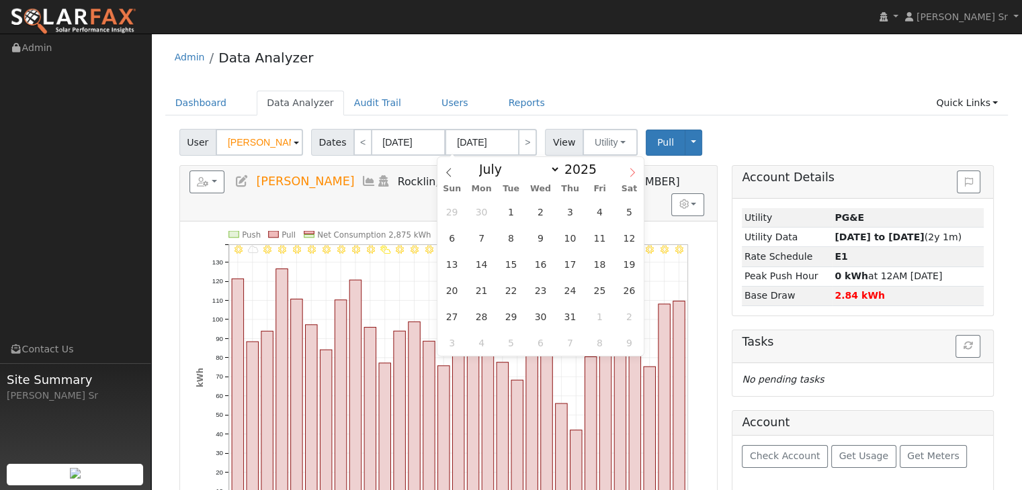
click at [634, 175] on icon at bounding box center [632, 172] width 9 height 9
select select "7"
click at [449, 319] on span "24" at bounding box center [452, 317] width 26 height 26
type input "08/24/2025"
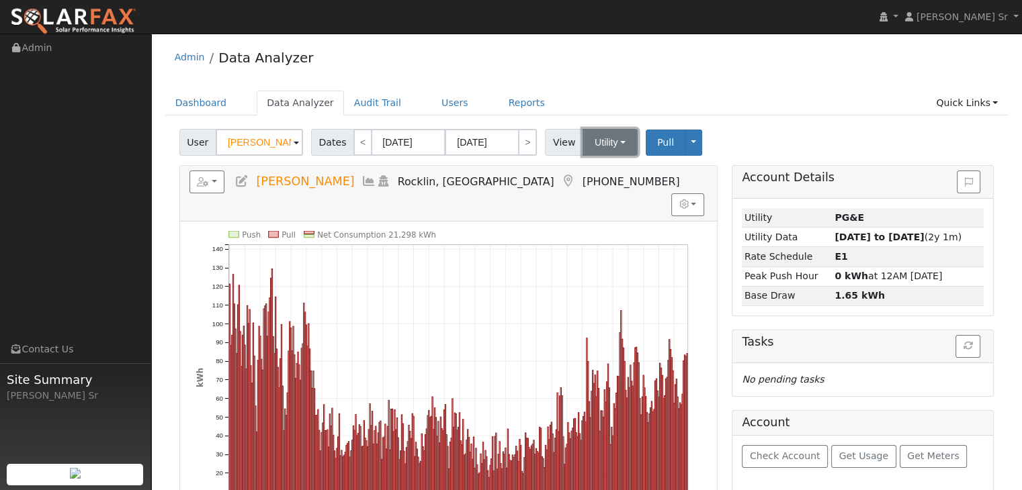
click at [615, 145] on button "Utility" at bounding box center [610, 142] width 55 height 27
click at [657, 146] on span "Pull" at bounding box center [665, 142] width 17 height 11
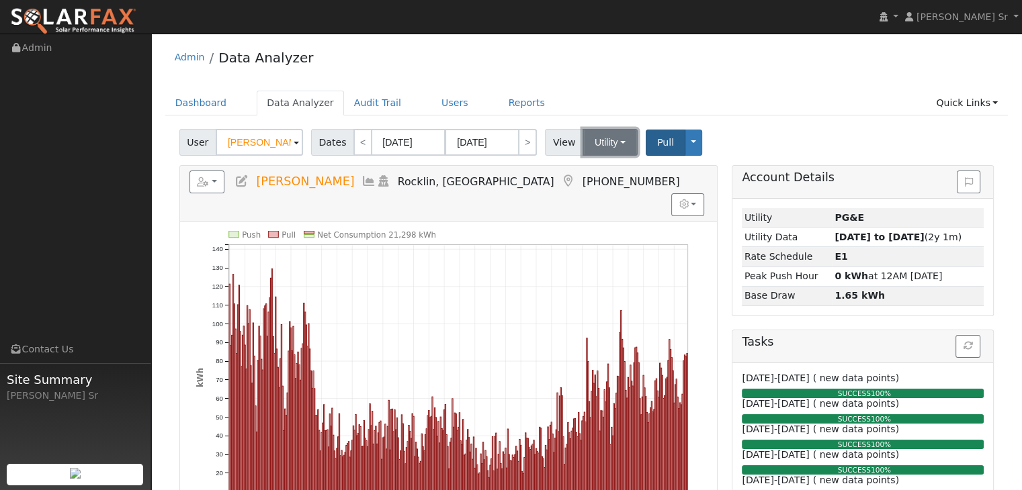
click at [606, 141] on button "Utility" at bounding box center [610, 142] width 55 height 27
click at [589, 170] on link "Utility" at bounding box center [626, 172] width 93 height 19
click at [657, 139] on span "Pull" at bounding box center [665, 142] width 17 height 11
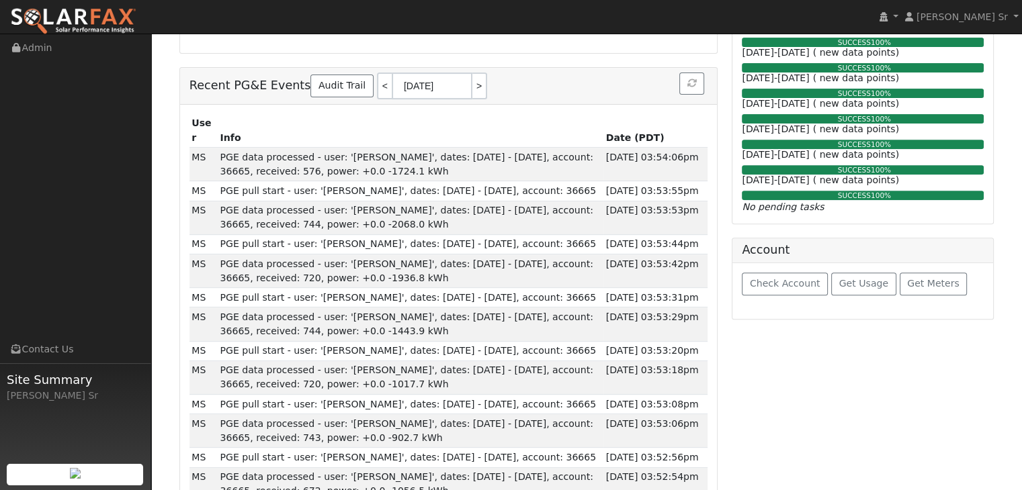
scroll to position [503, 0]
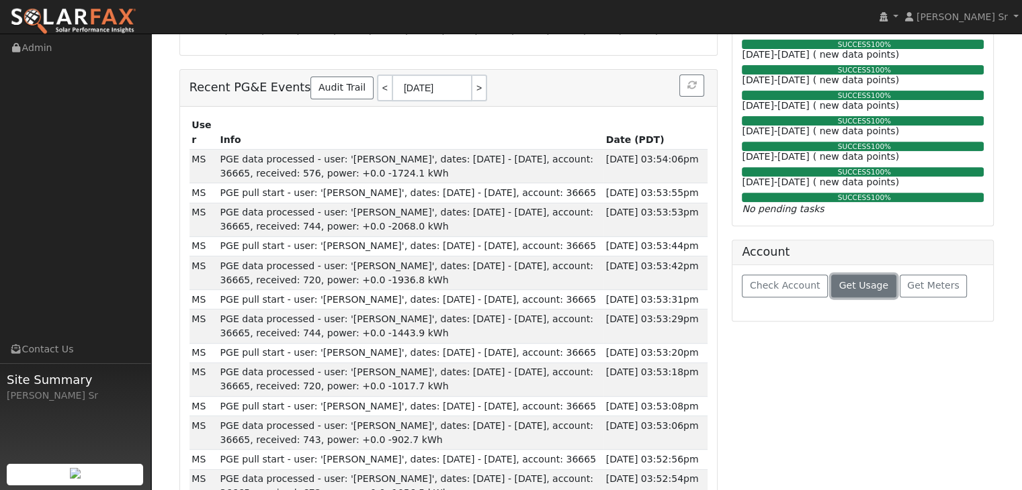
click at [852, 285] on span "Get Usage" at bounding box center [863, 285] width 49 height 11
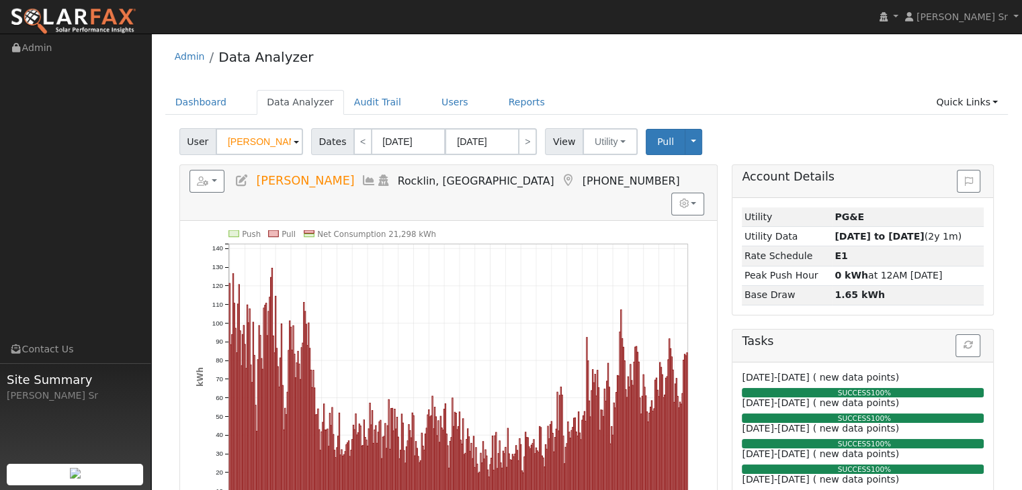
scroll to position [0, 0]
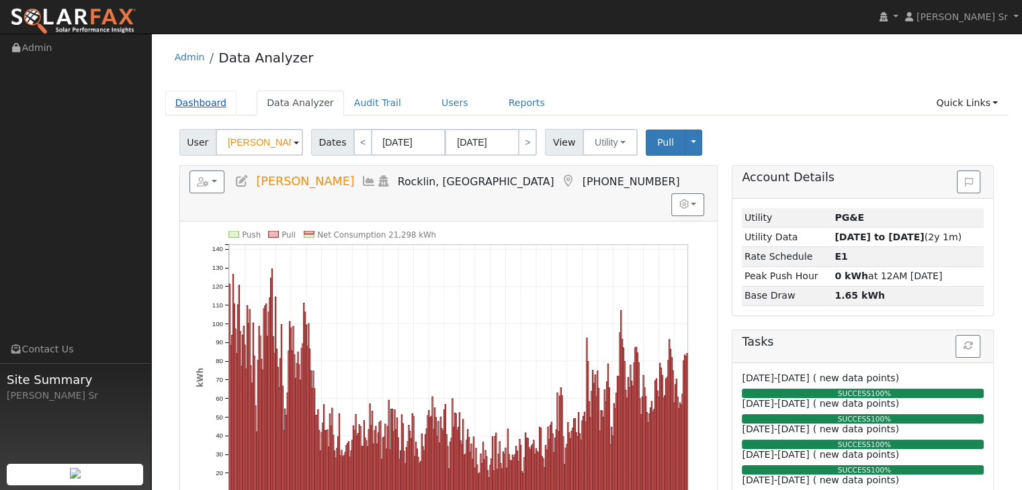
click at [202, 101] on link "Dashboard" at bounding box center [201, 103] width 72 height 25
